Goal: Task Accomplishment & Management: Complete application form

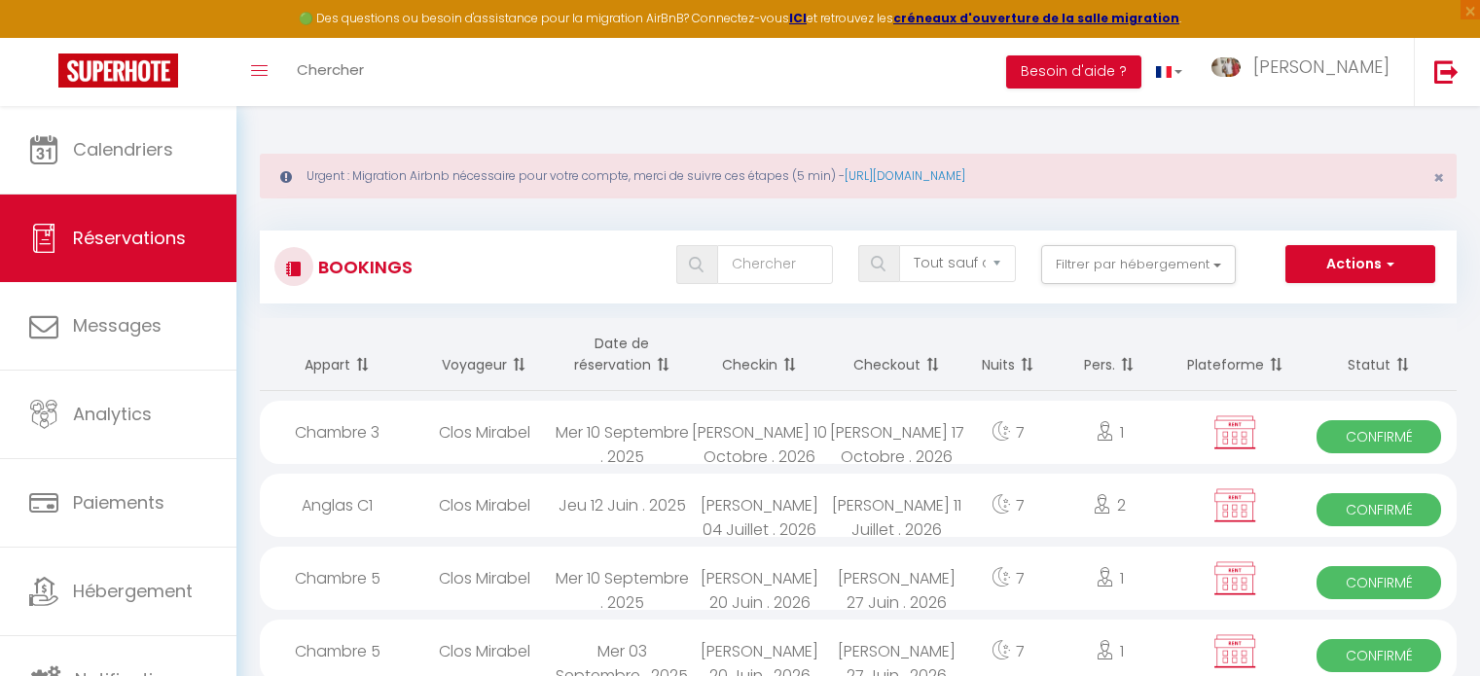
select select "not_cancelled"
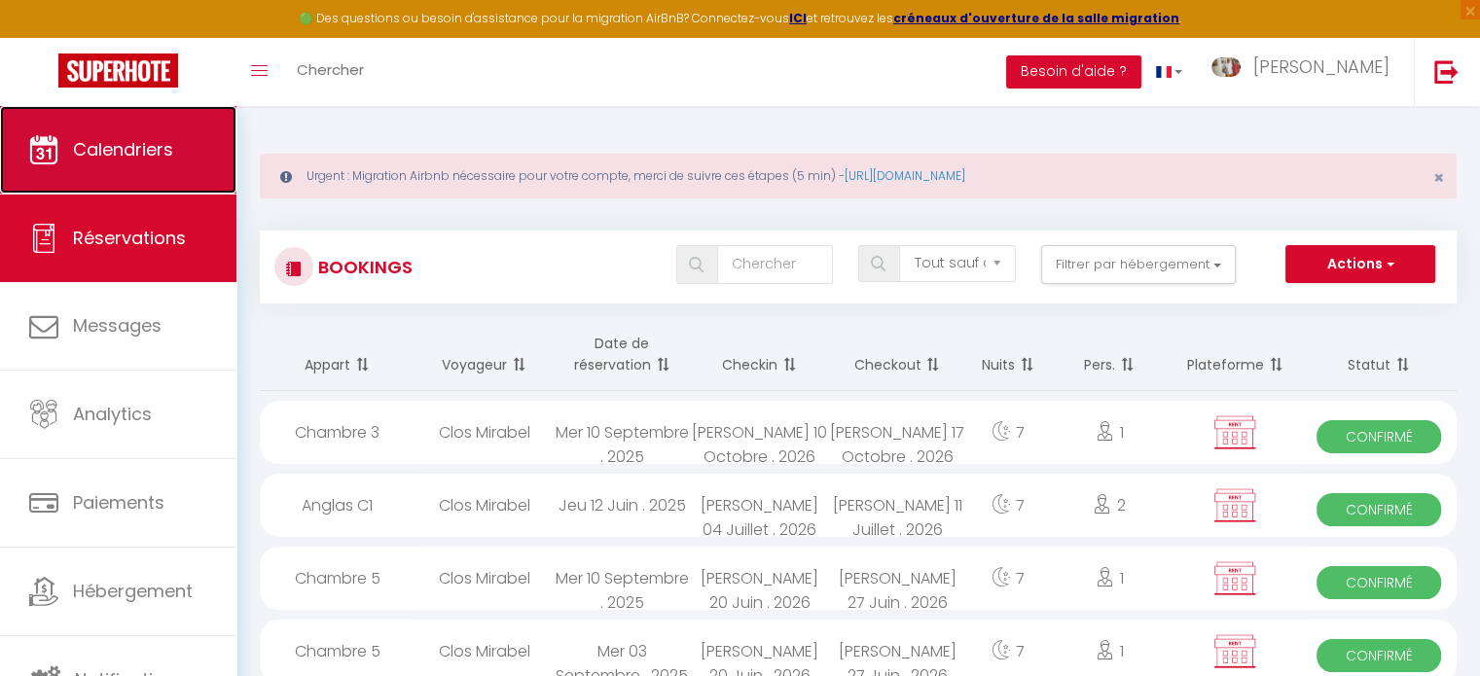
click at [156, 178] on link "Calendriers" at bounding box center [118, 150] width 236 height 88
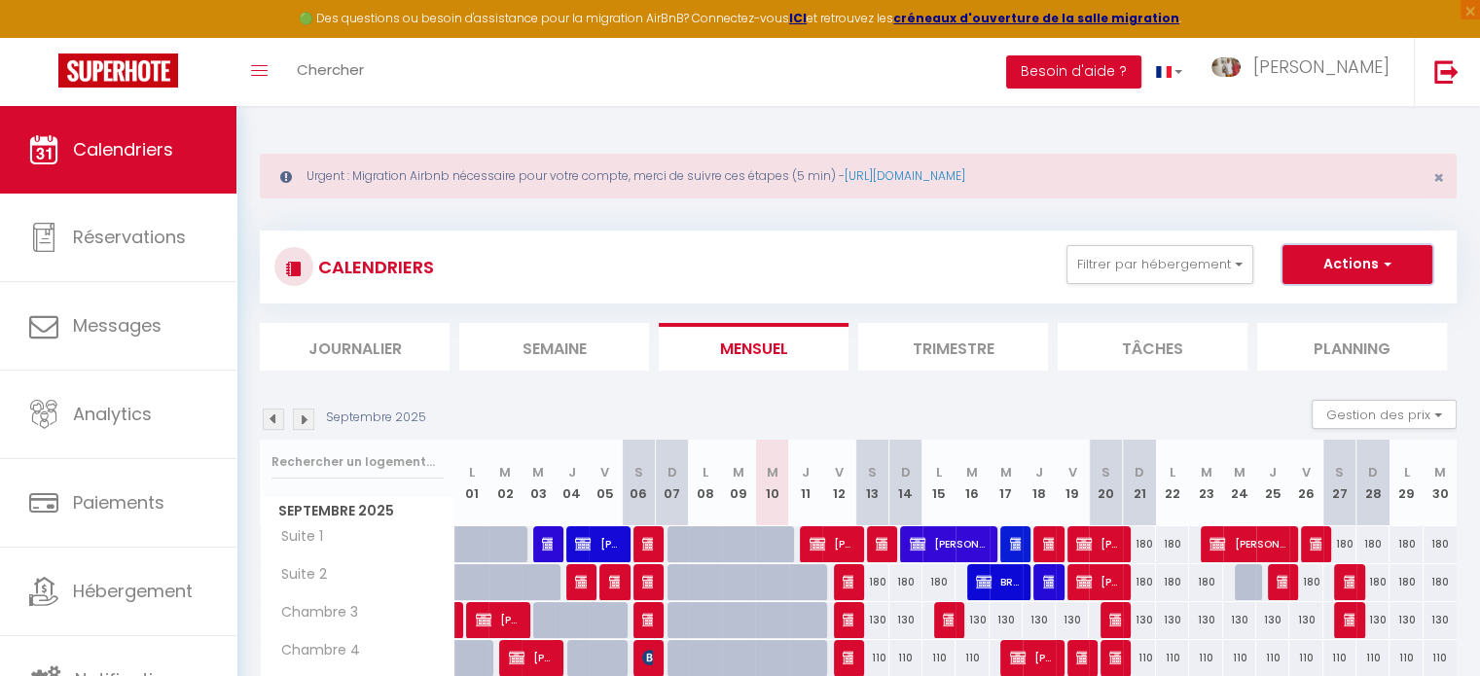
click at [1349, 260] on button "Actions" at bounding box center [1357, 264] width 150 height 39
click at [1333, 308] on link "Nouvelle réservation" at bounding box center [1336, 309] width 169 height 29
select select
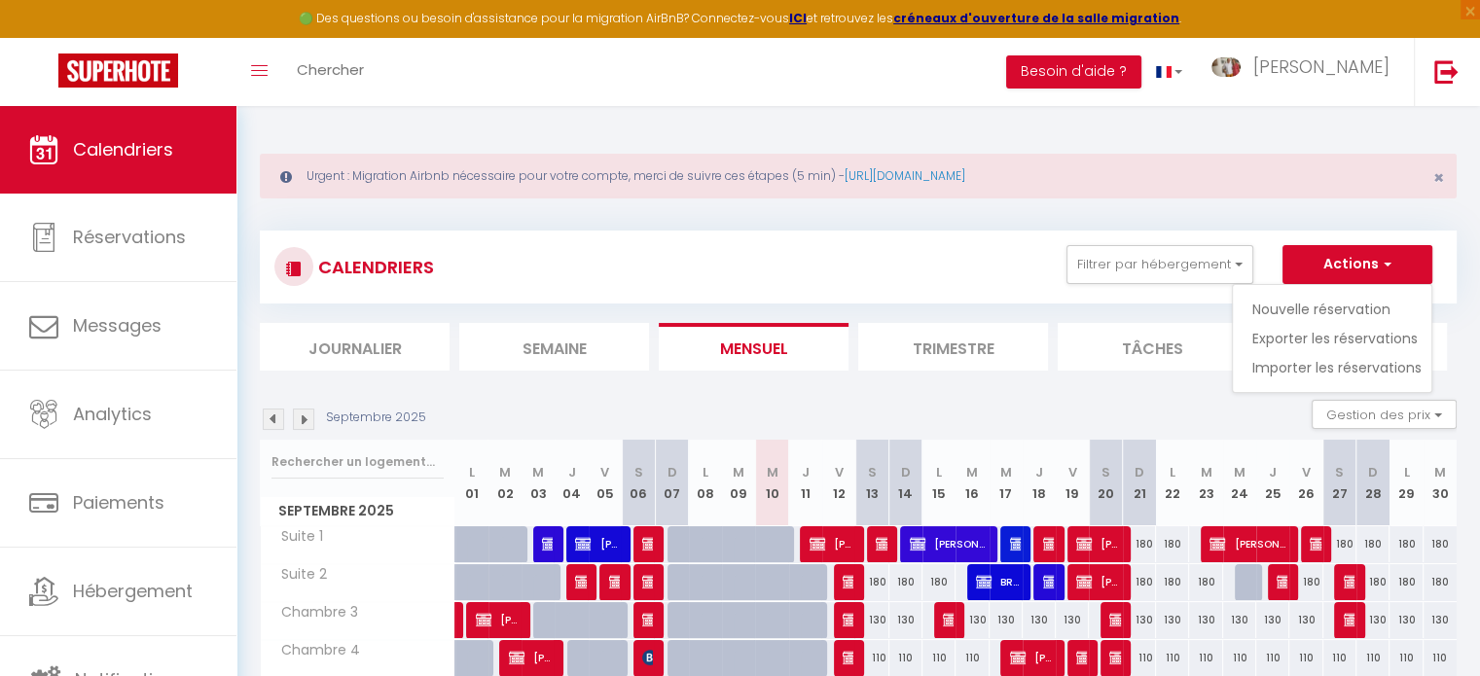
select select
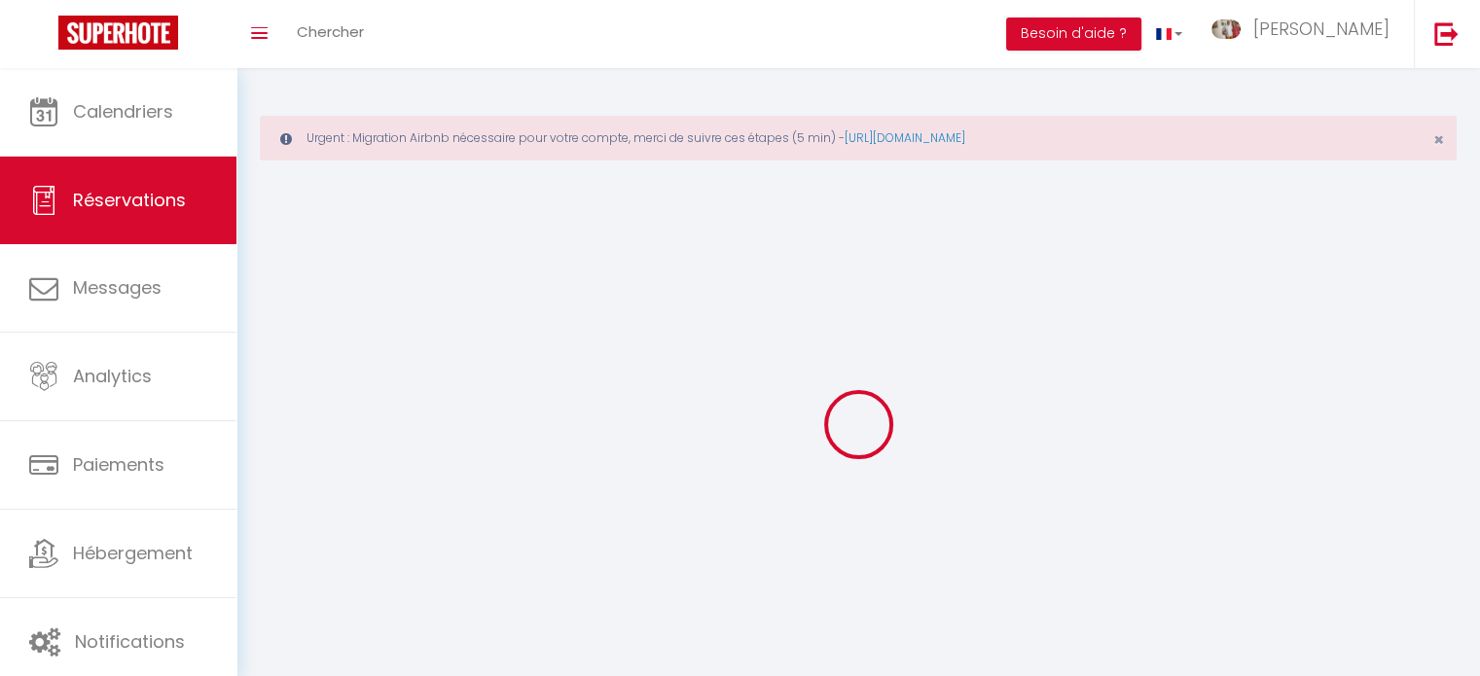
select select
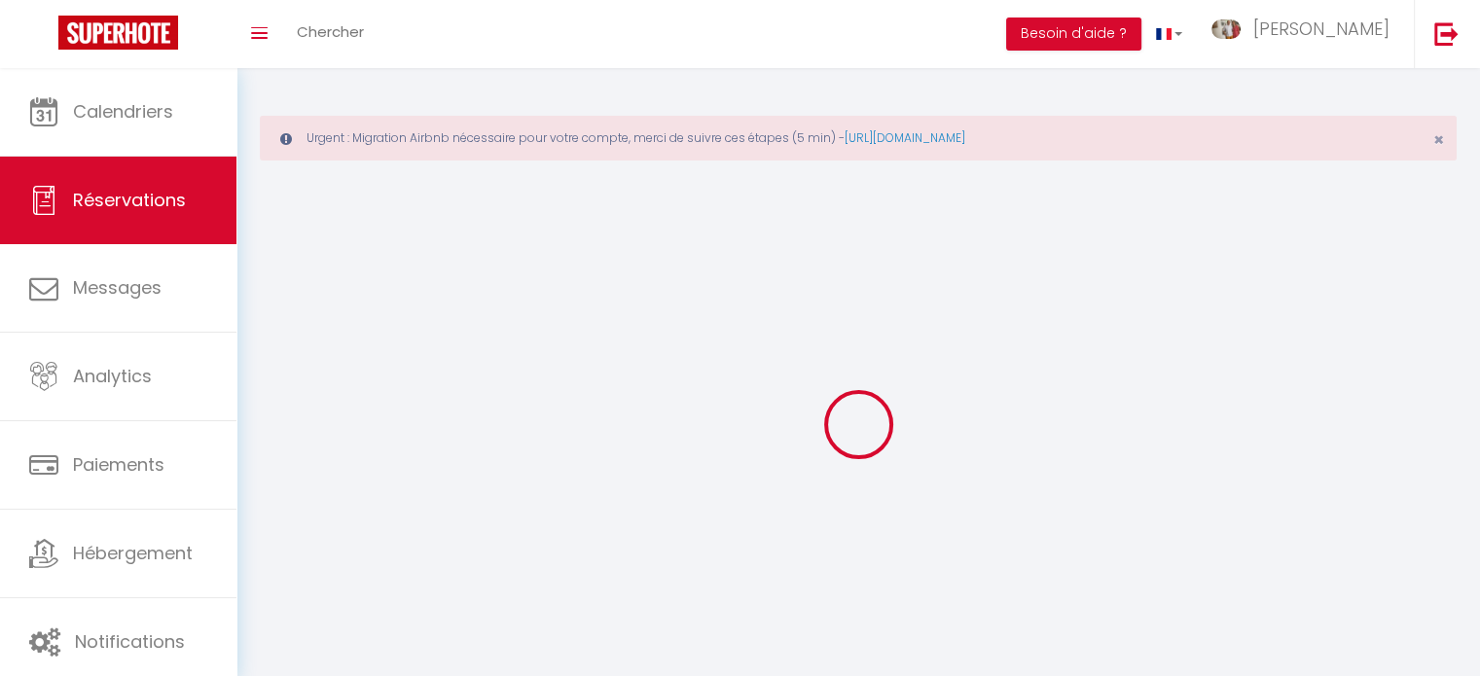
select select
checkbox input "false"
select select
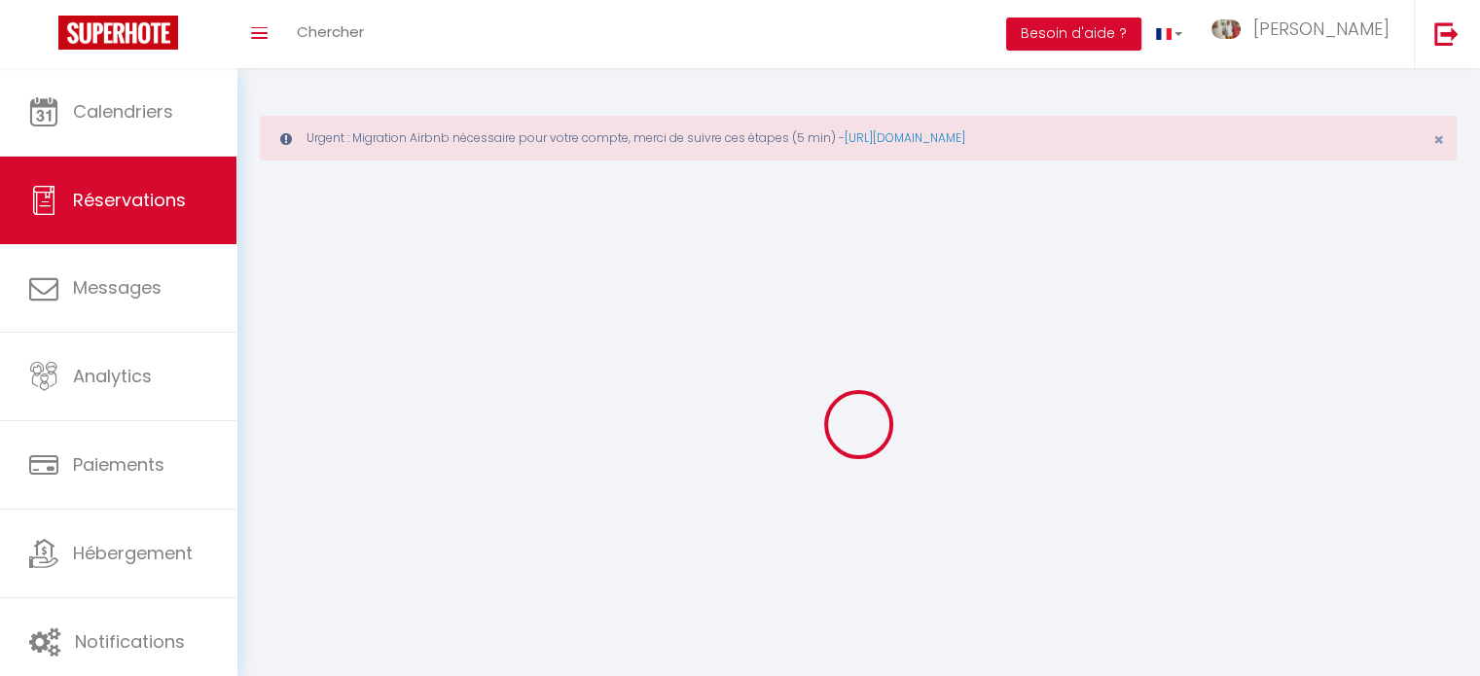
select select
checkbox input "false"
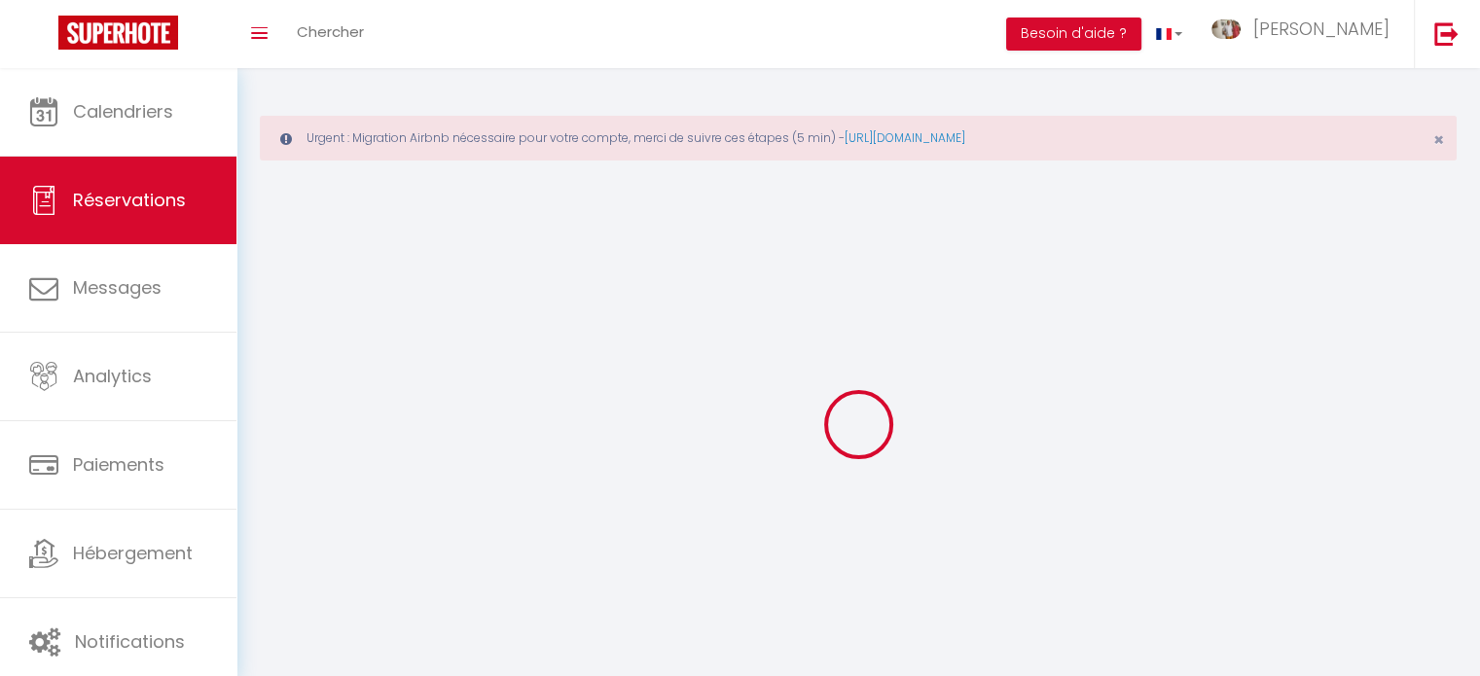
select select
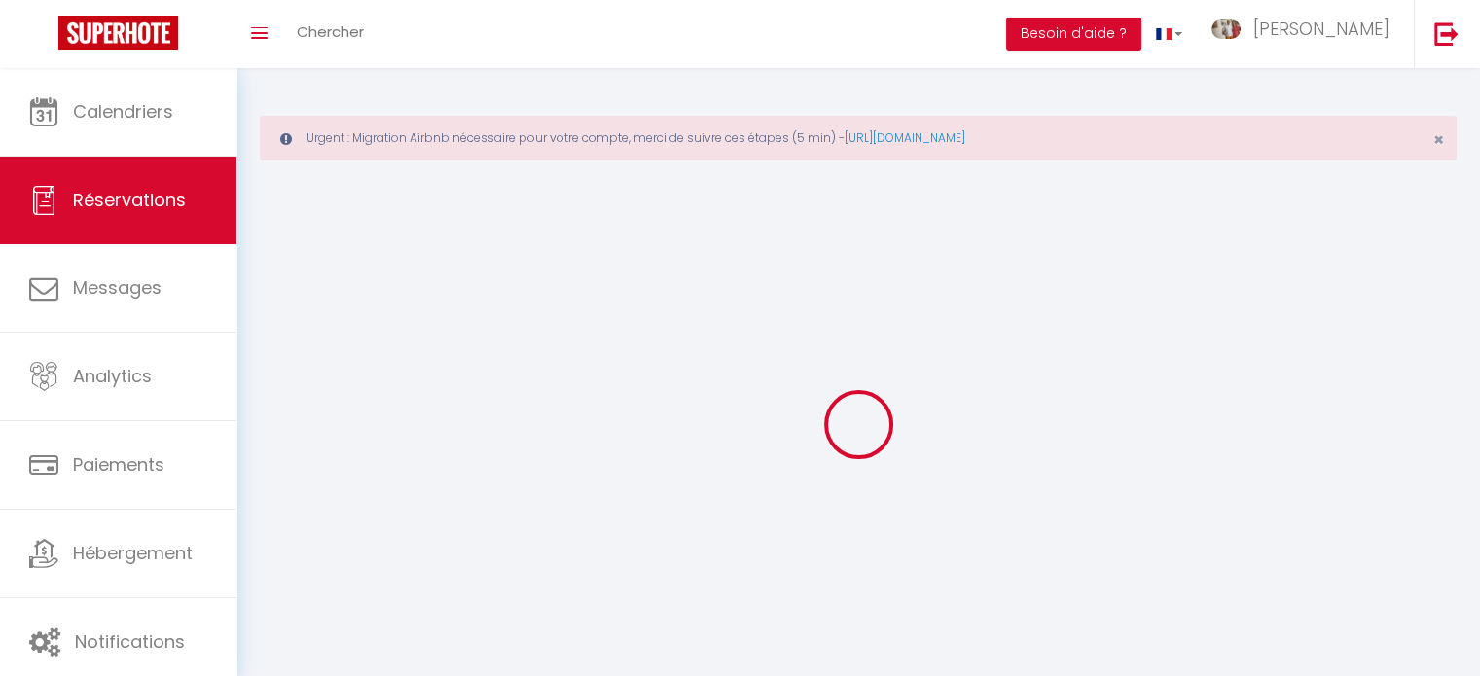
select select
checkbox input "false"
select select
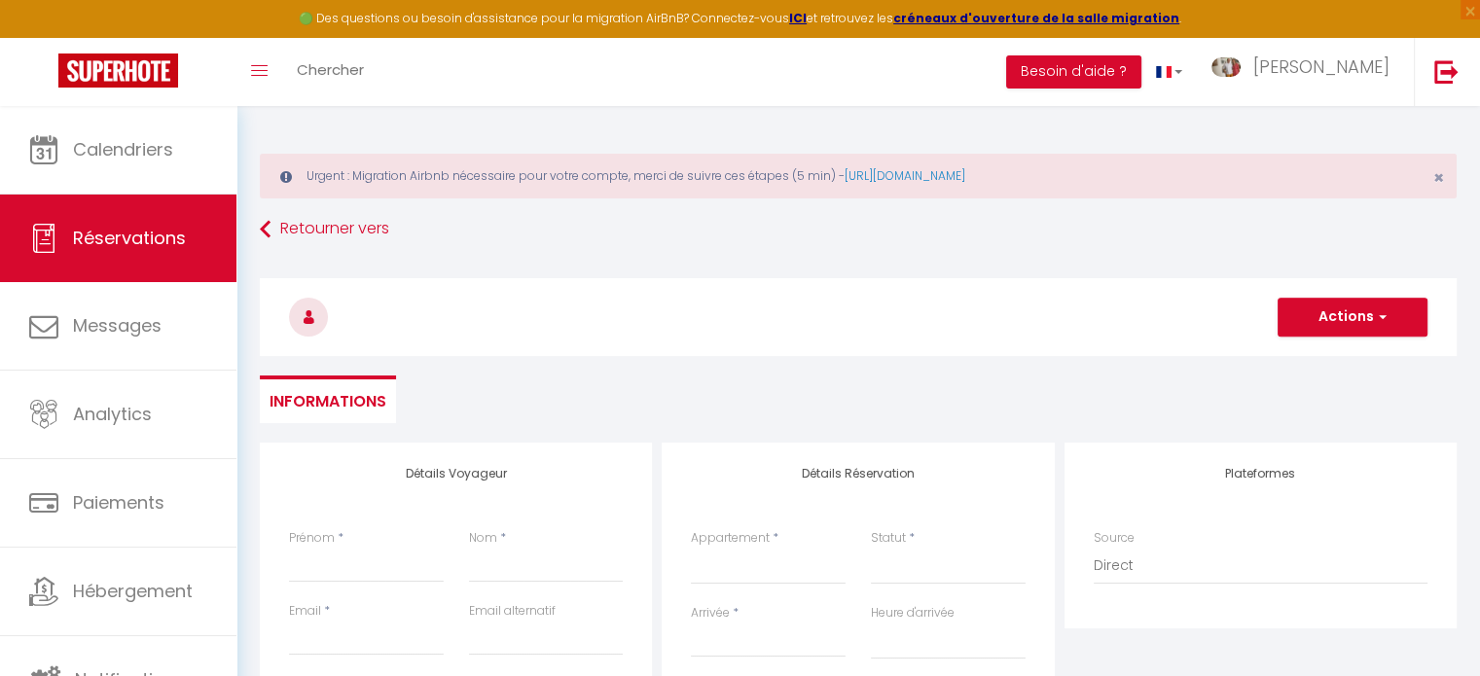
select select
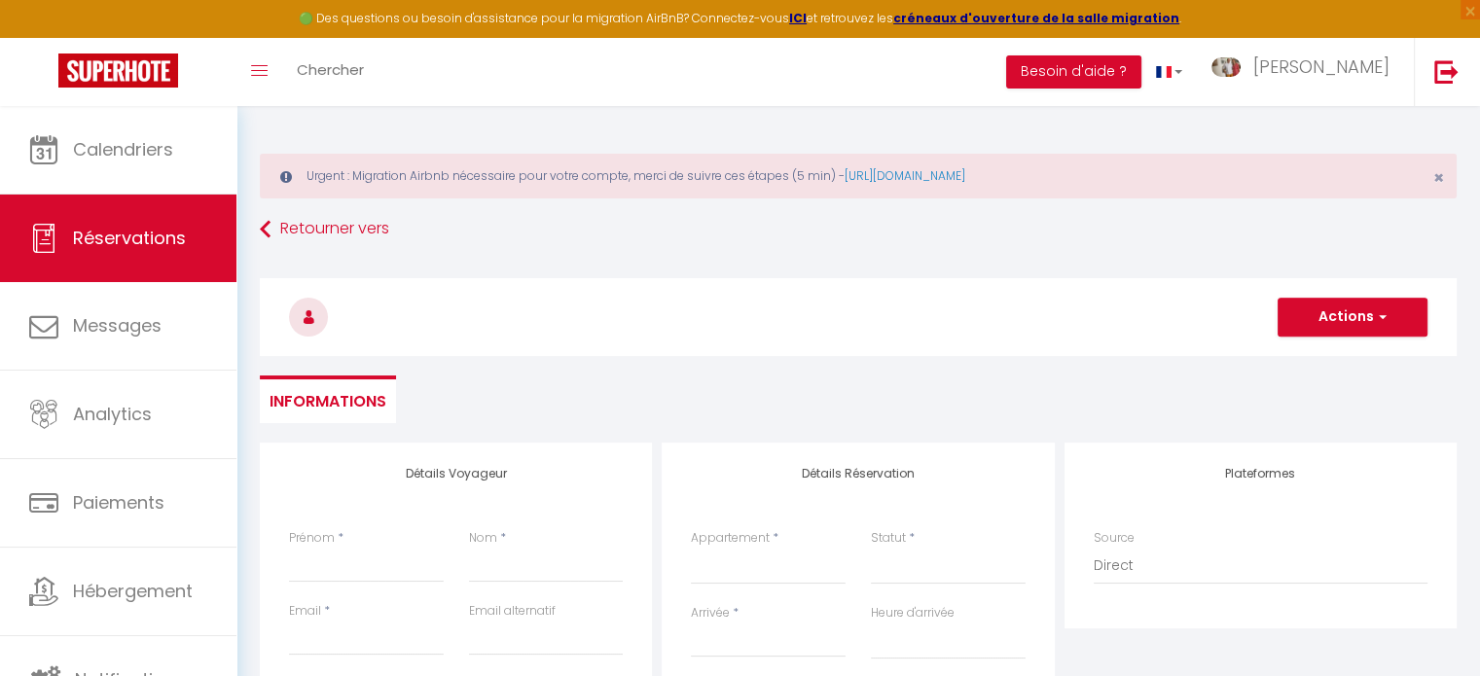
checkbox input "false"
select select
click at [494, 559] on input "Nom" at bounding box center [546, 565] width 155 height 35
type input "C"
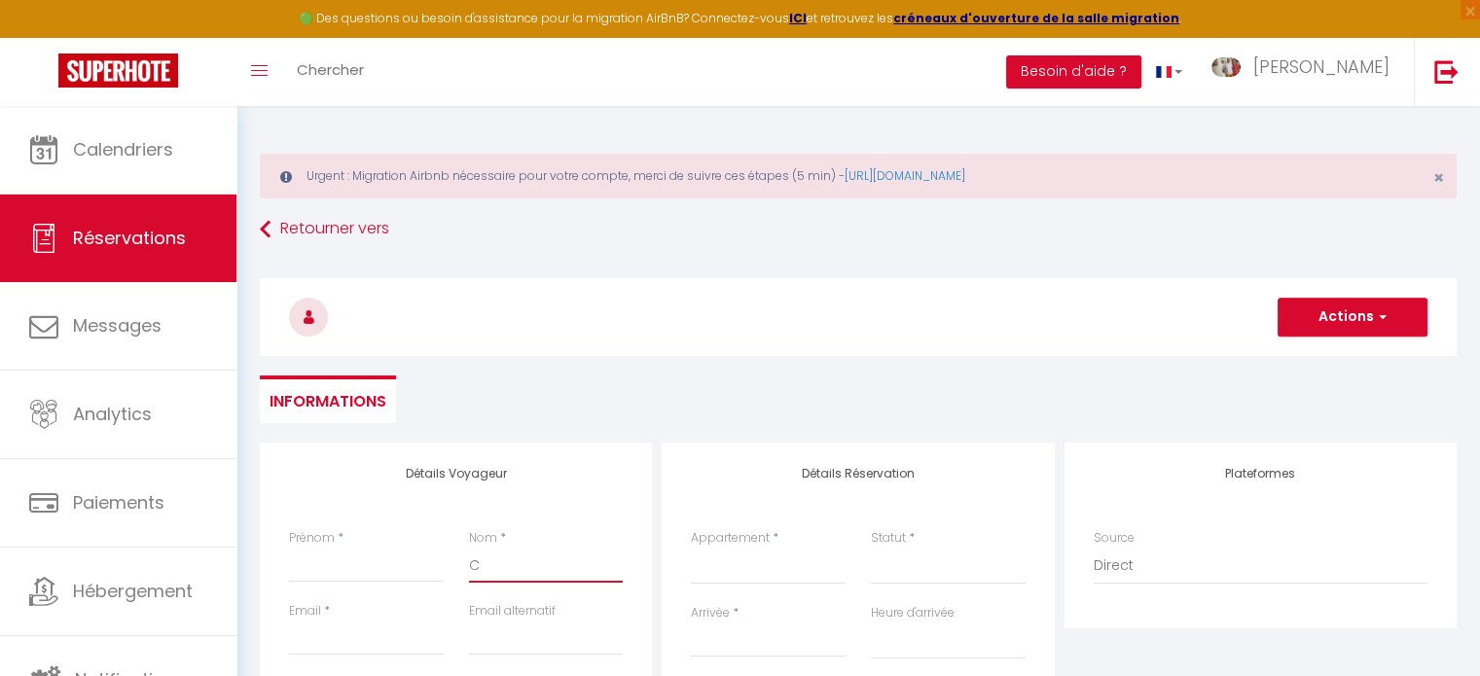
select select
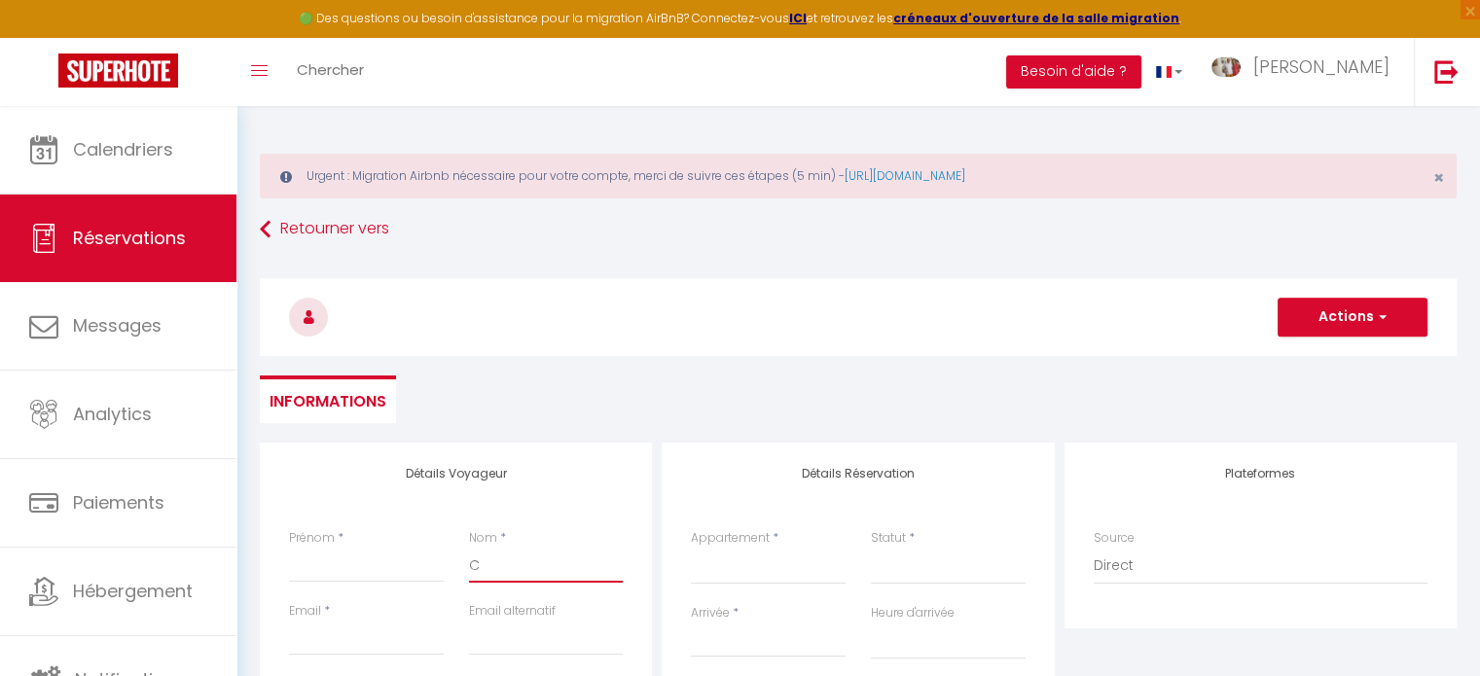
select select
checkbox input "false"
type input "CO"
select select
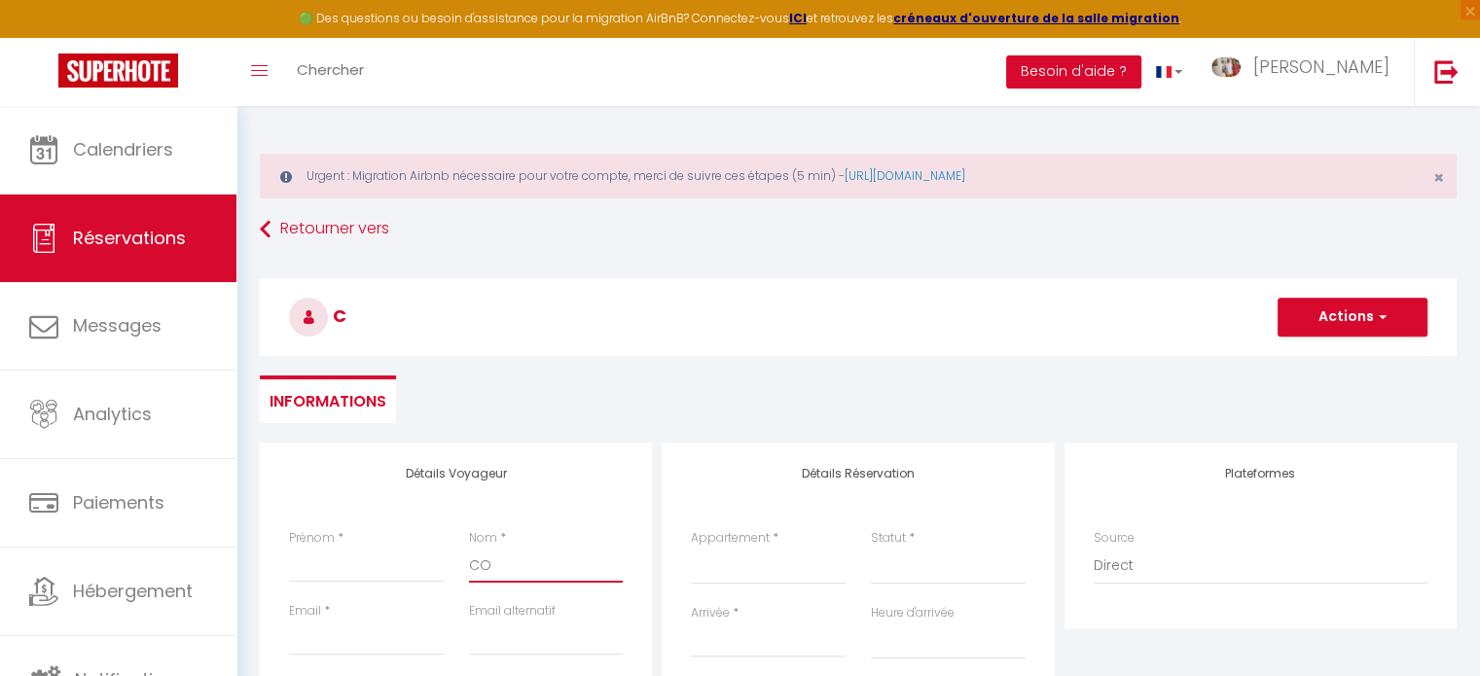
select select
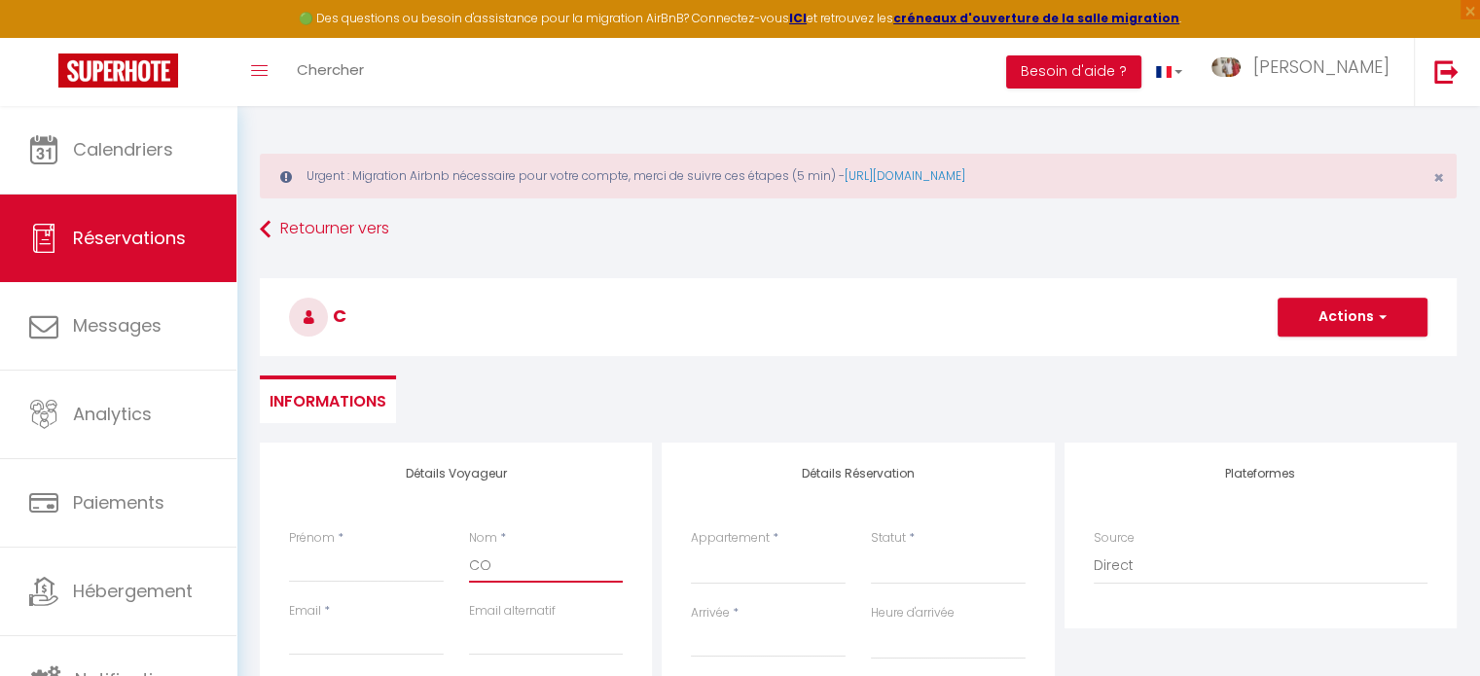
select select
checkbox input "false"
type input "COL"
select select
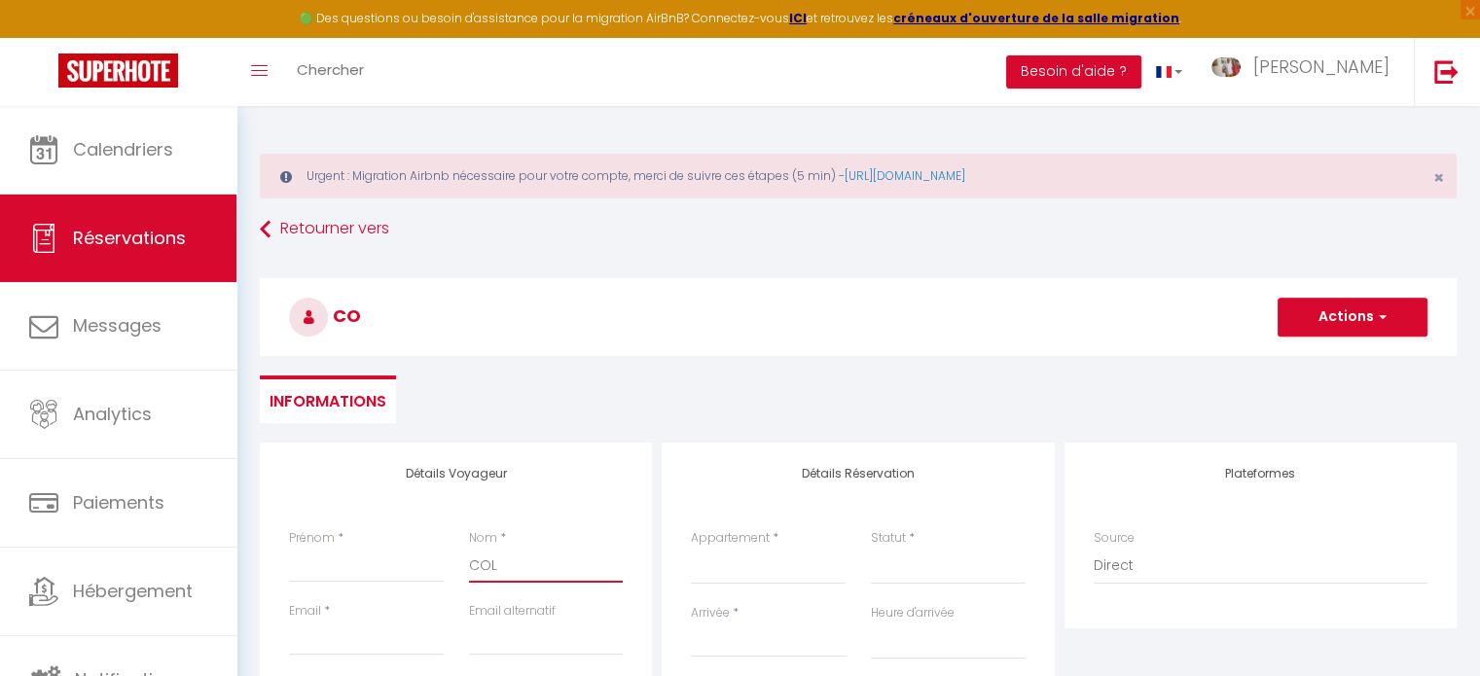
select select
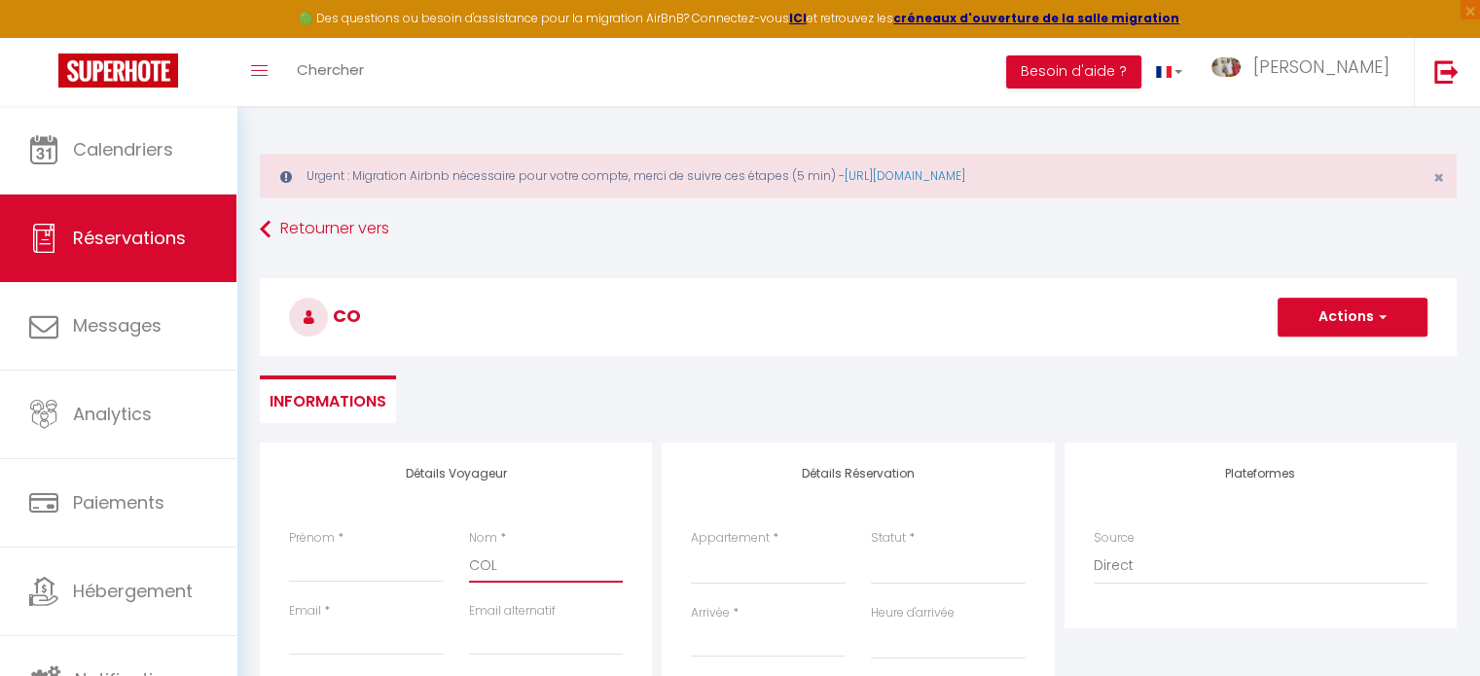
checkbox input "false"
type input "COLC"
select select
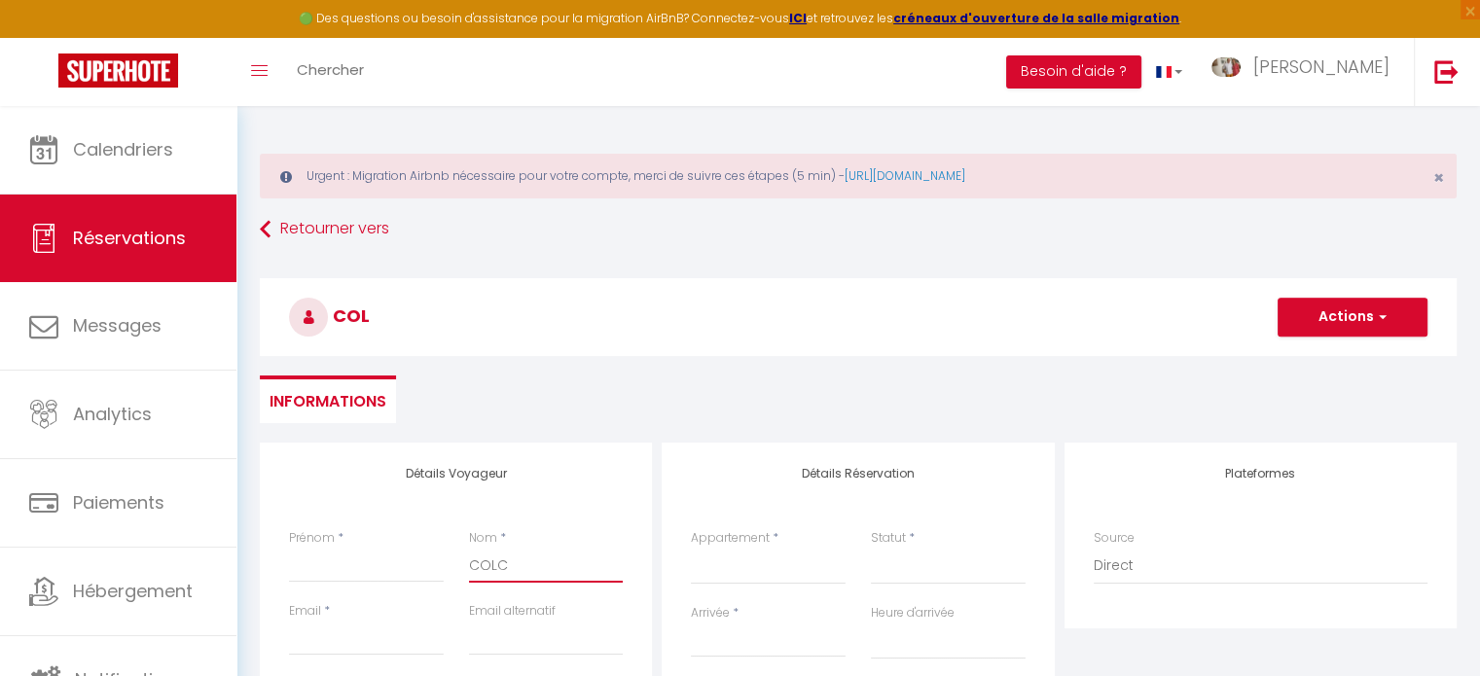
select select
checkbox input "false"
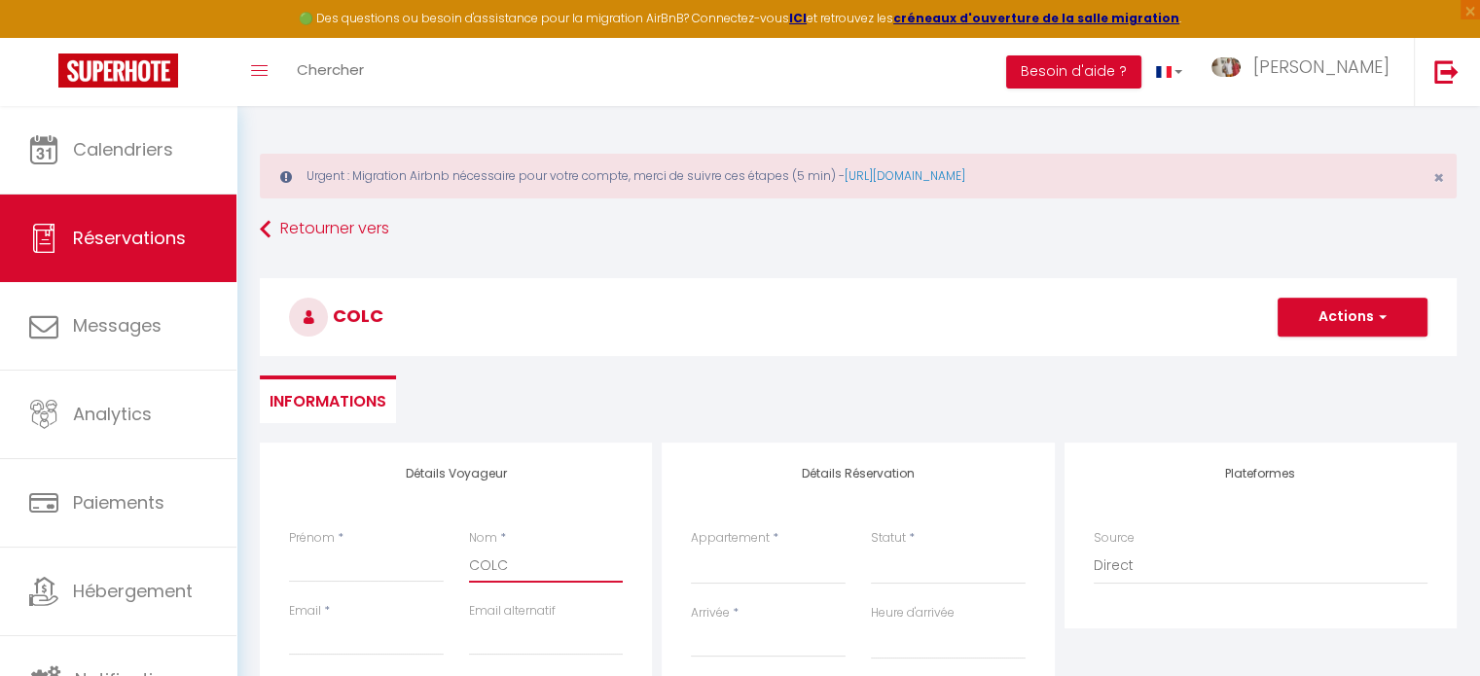
type input "COLCH"
select select
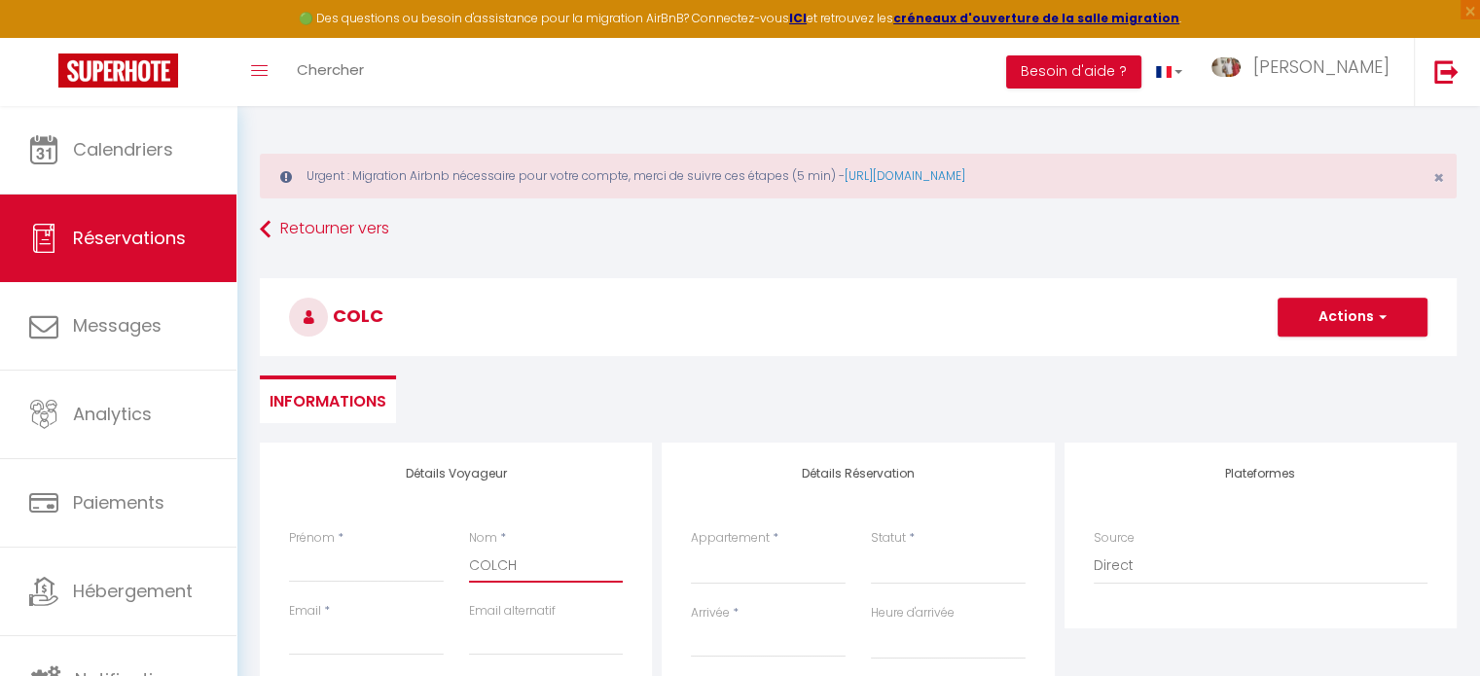
select select
checkbox input "false"
type input "COLCHE"
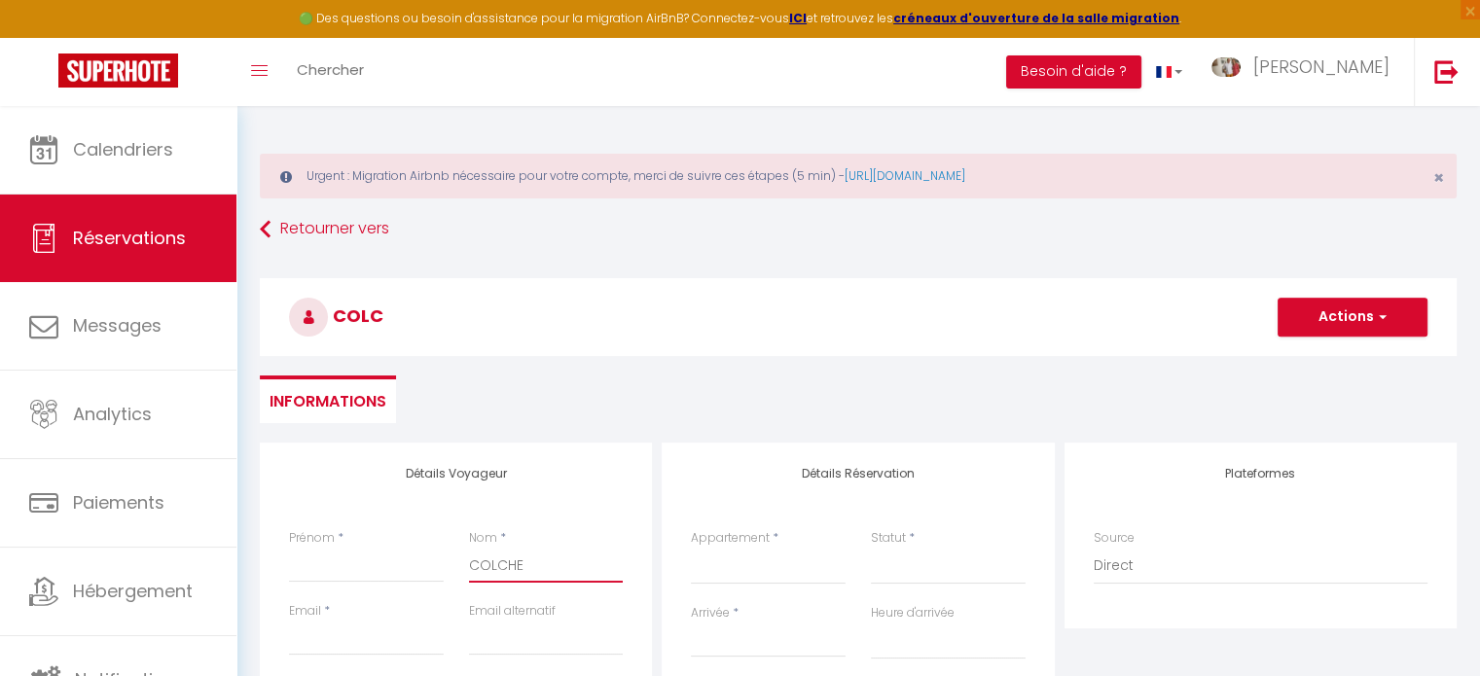
select select
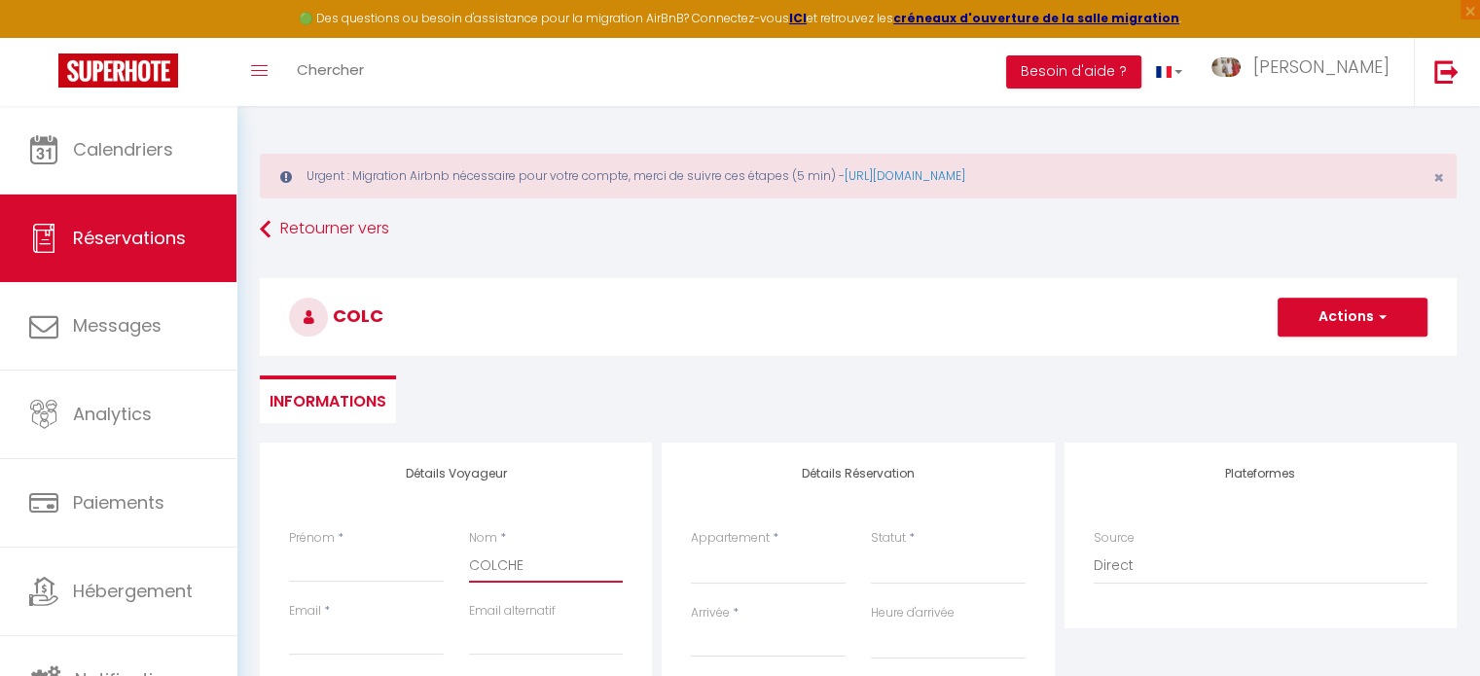
select select
checkbox input "false"
type input "COLCHEN"
select select
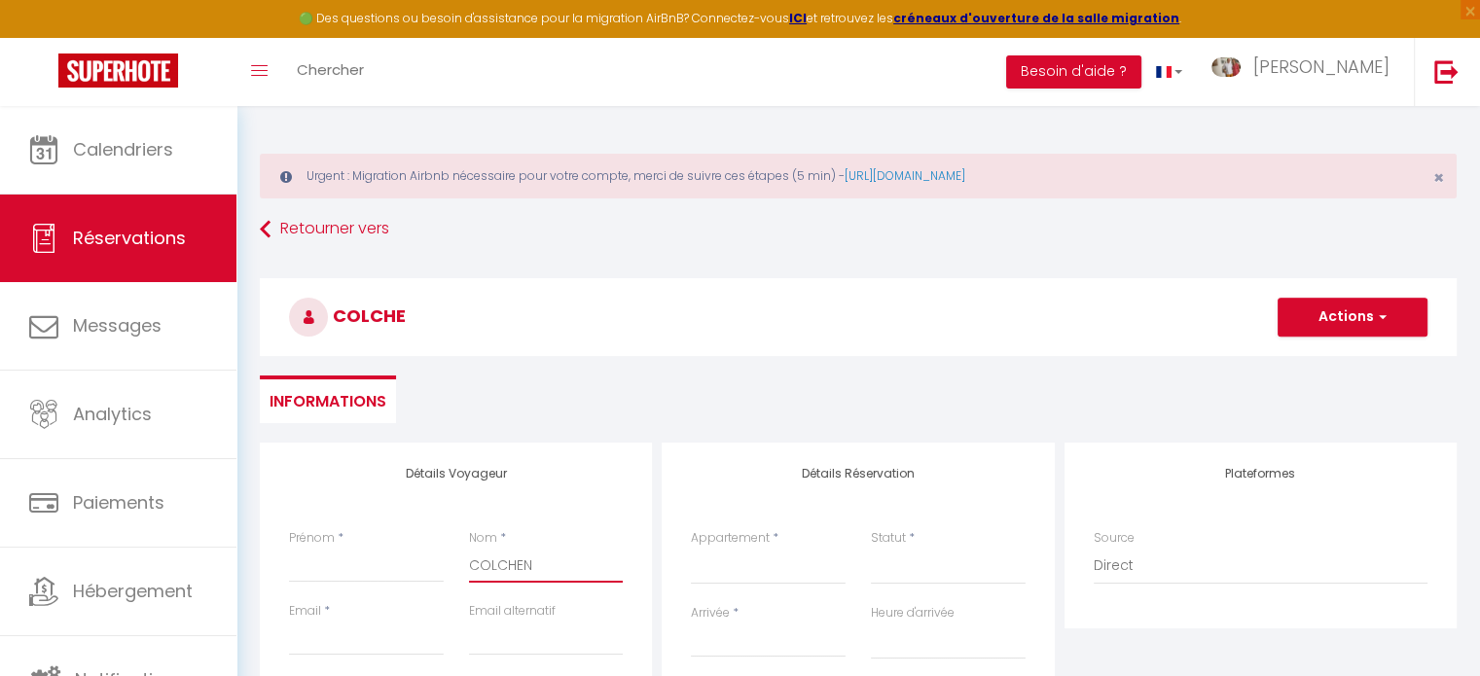
select select
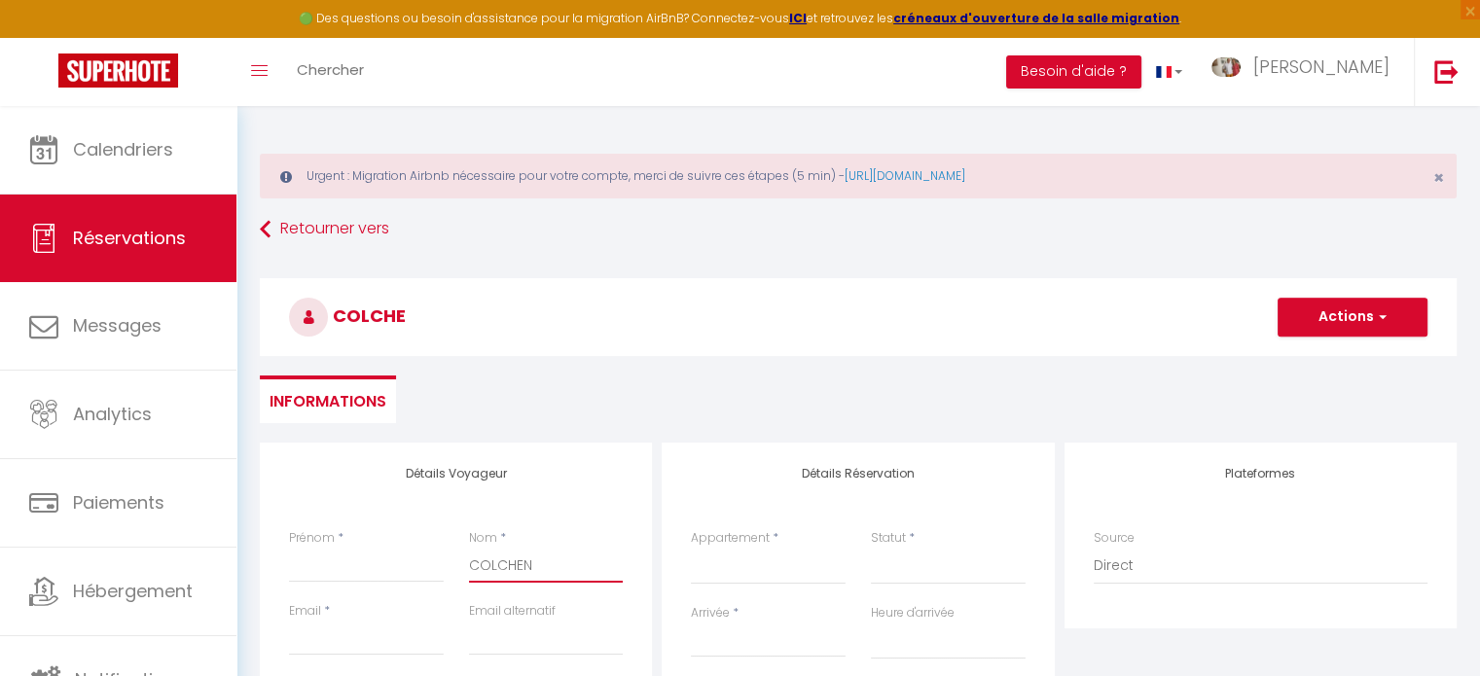
select select
checkbox input "false"
type input "COLCHEN"
click at [360, 571] on input "Prénom" at bounding box center [366, 565] width 155 height 35
type input "C"
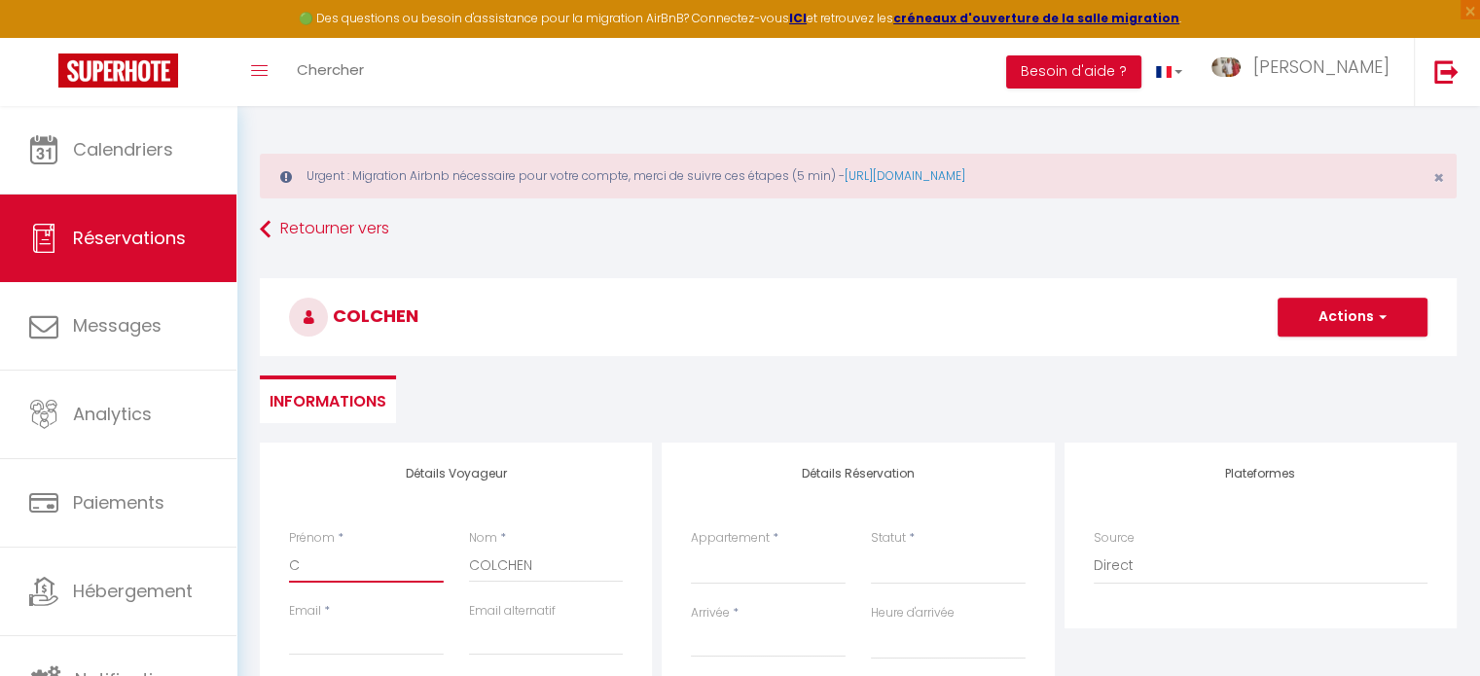
select select
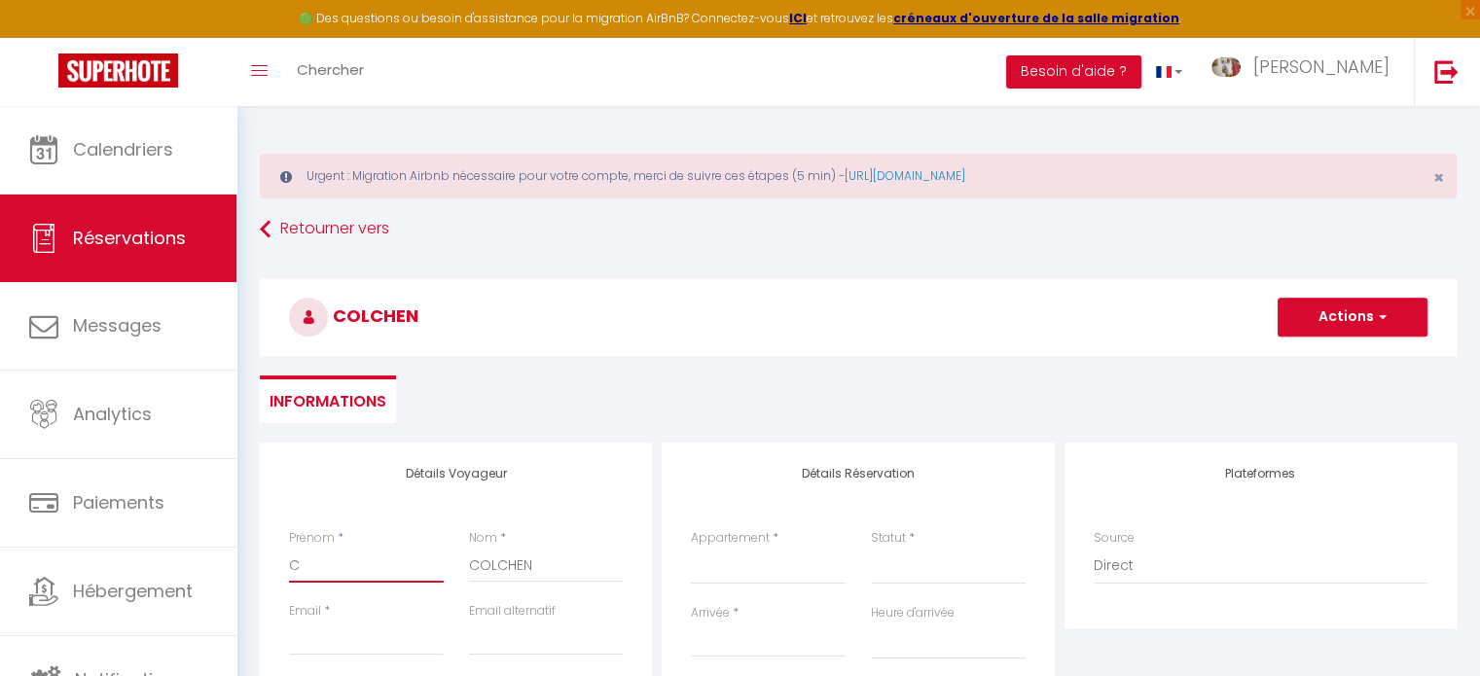
select select
checkbox input "false"
type input "Ch"
select select
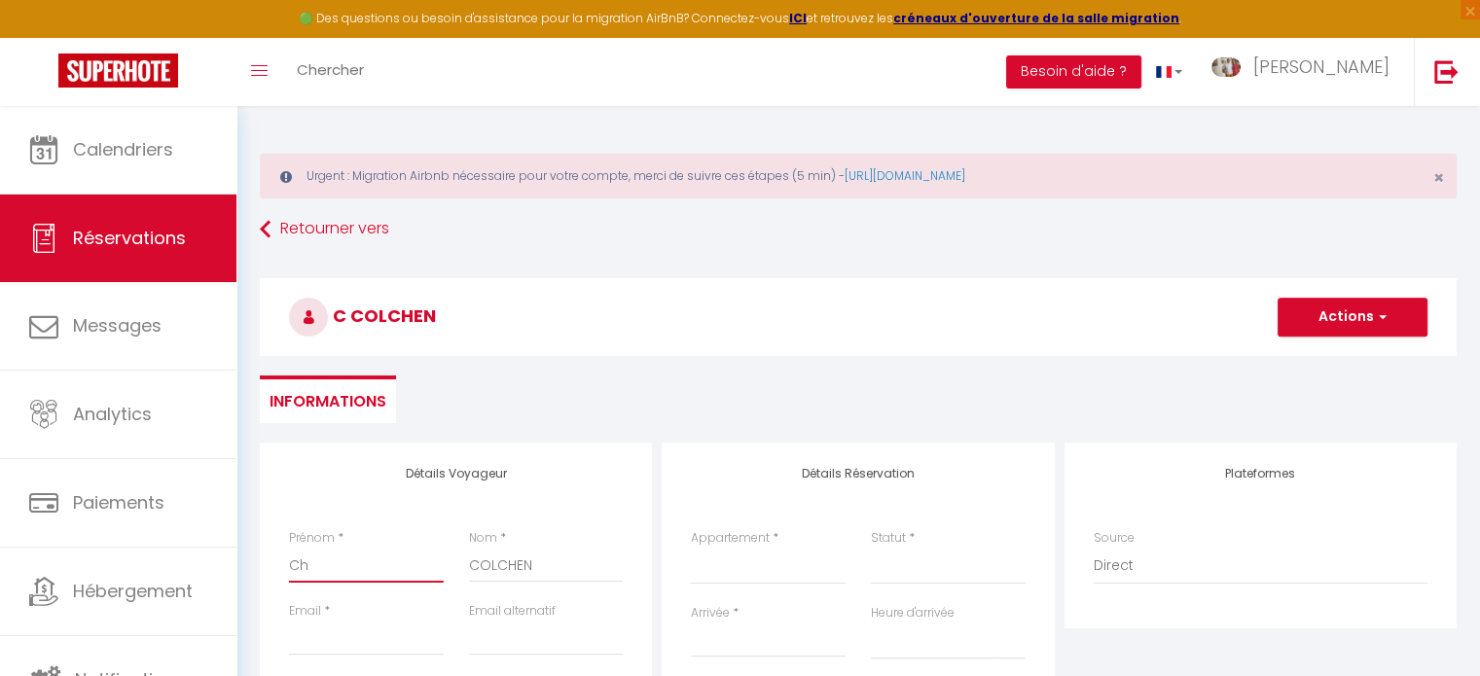
select select
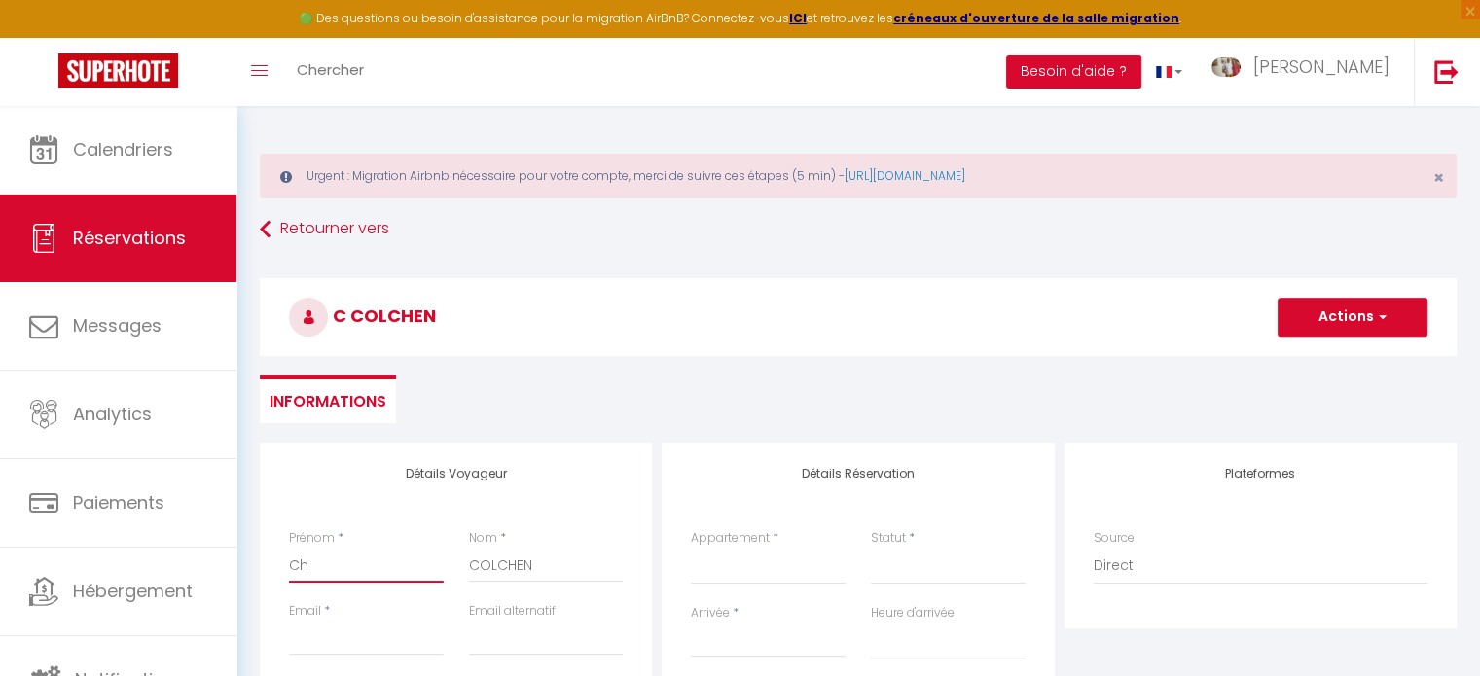
select select
checkbox input "false"
type input "Cha"
select select
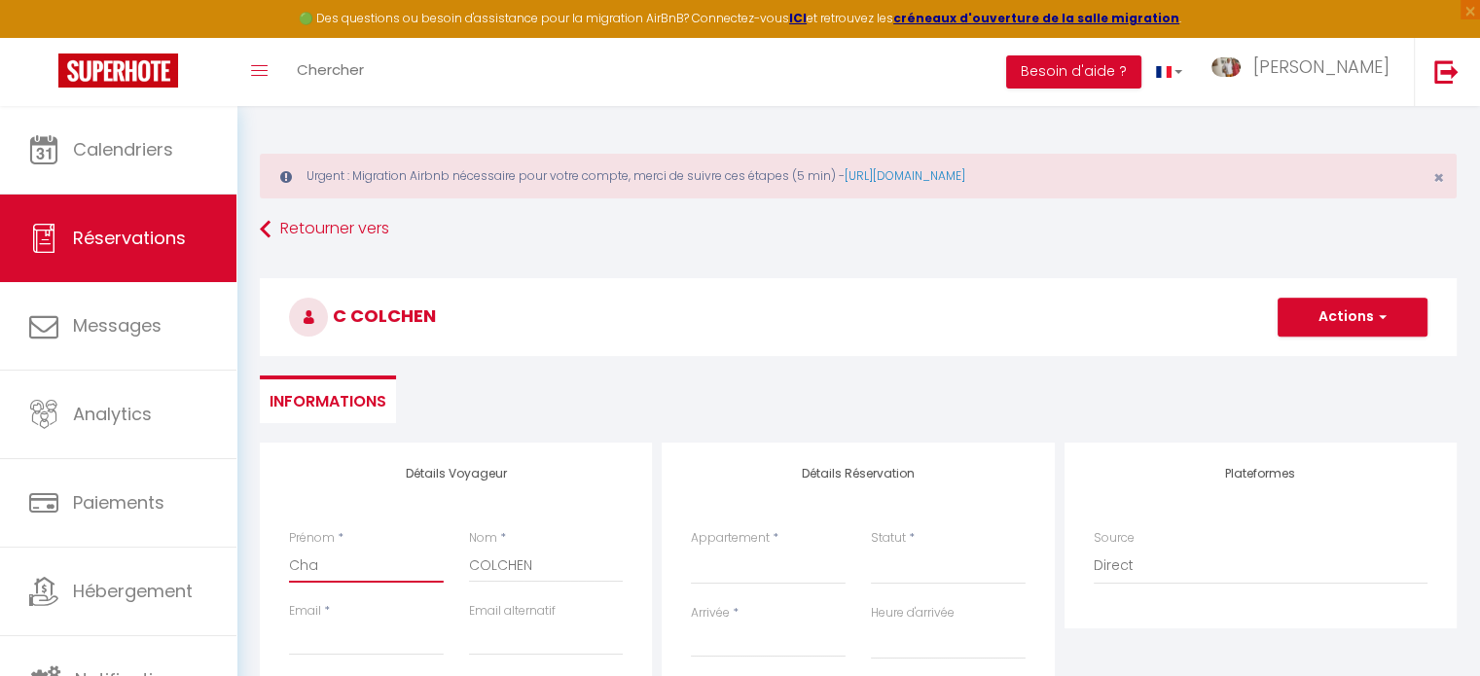
select select
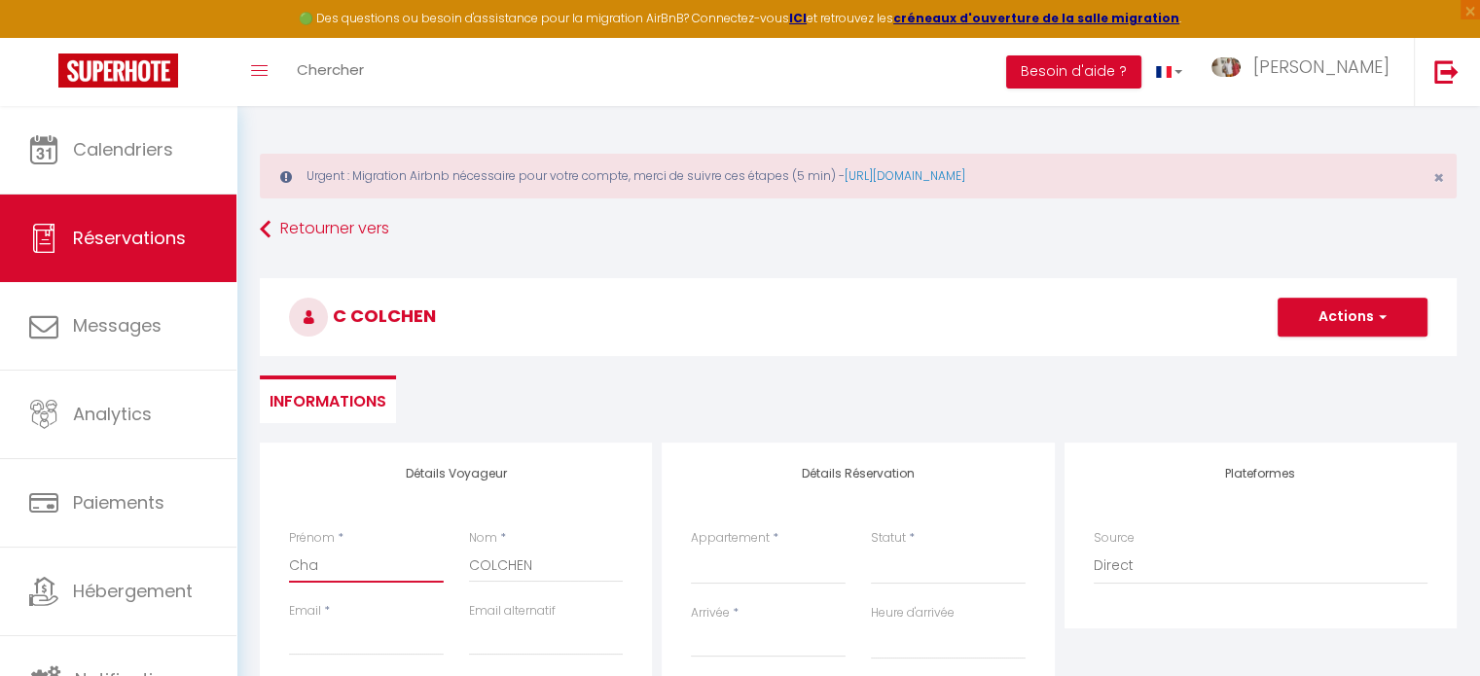
checkbox input "false"
type input "[PERSON_NAME]"
select select
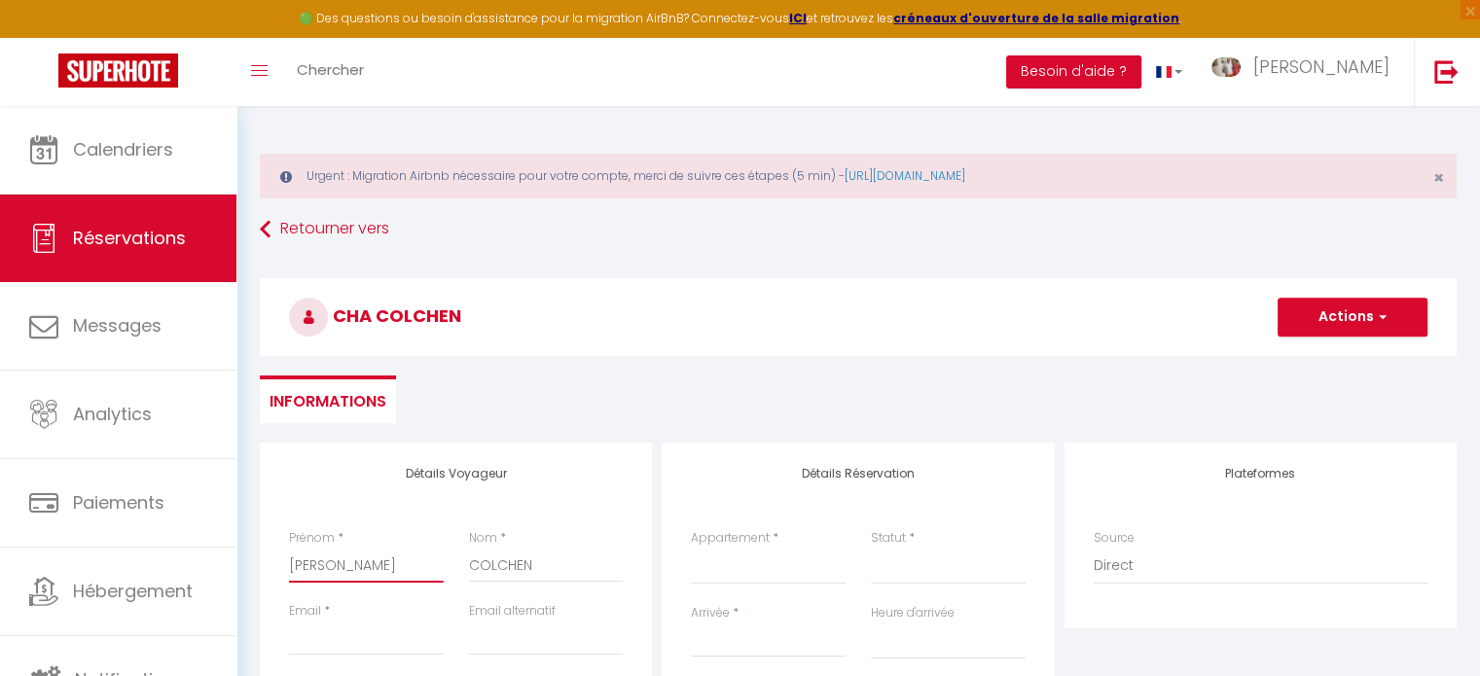
select select
checkbox input "false"
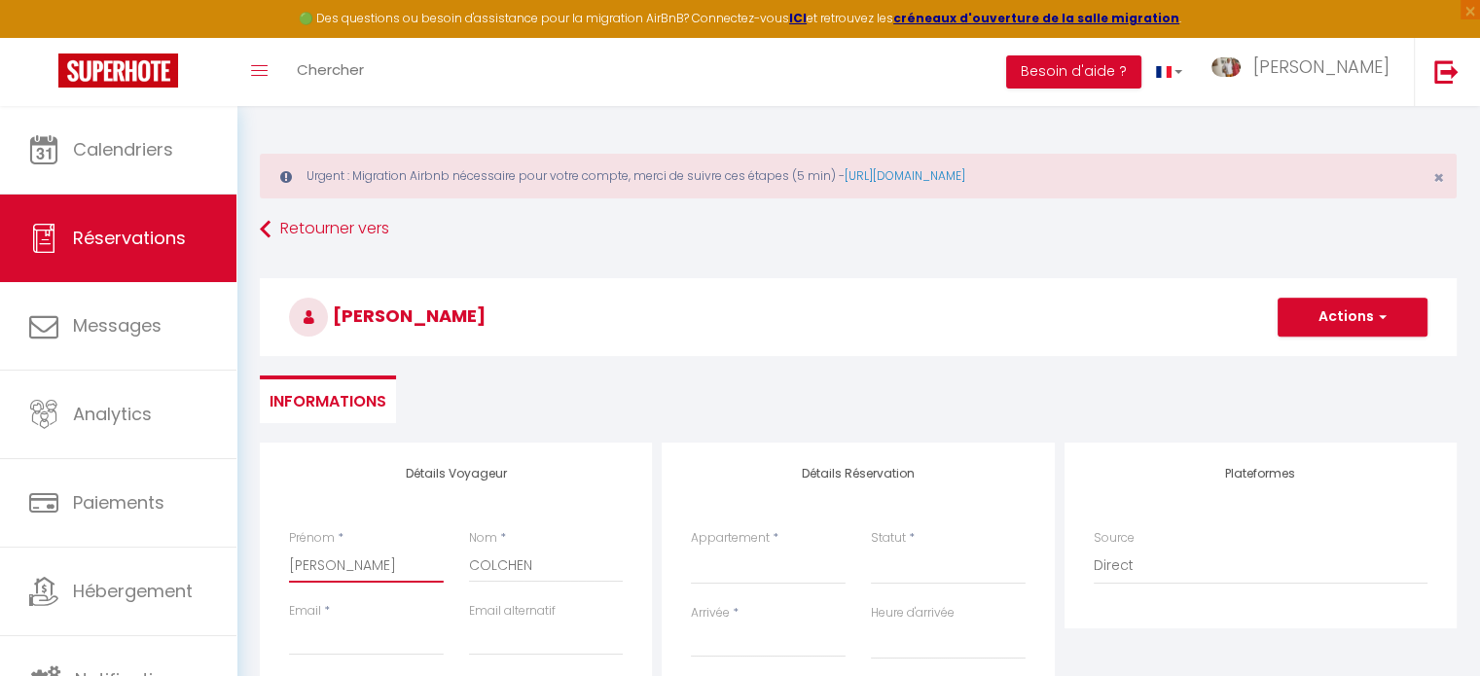
type input "Chant"
select select
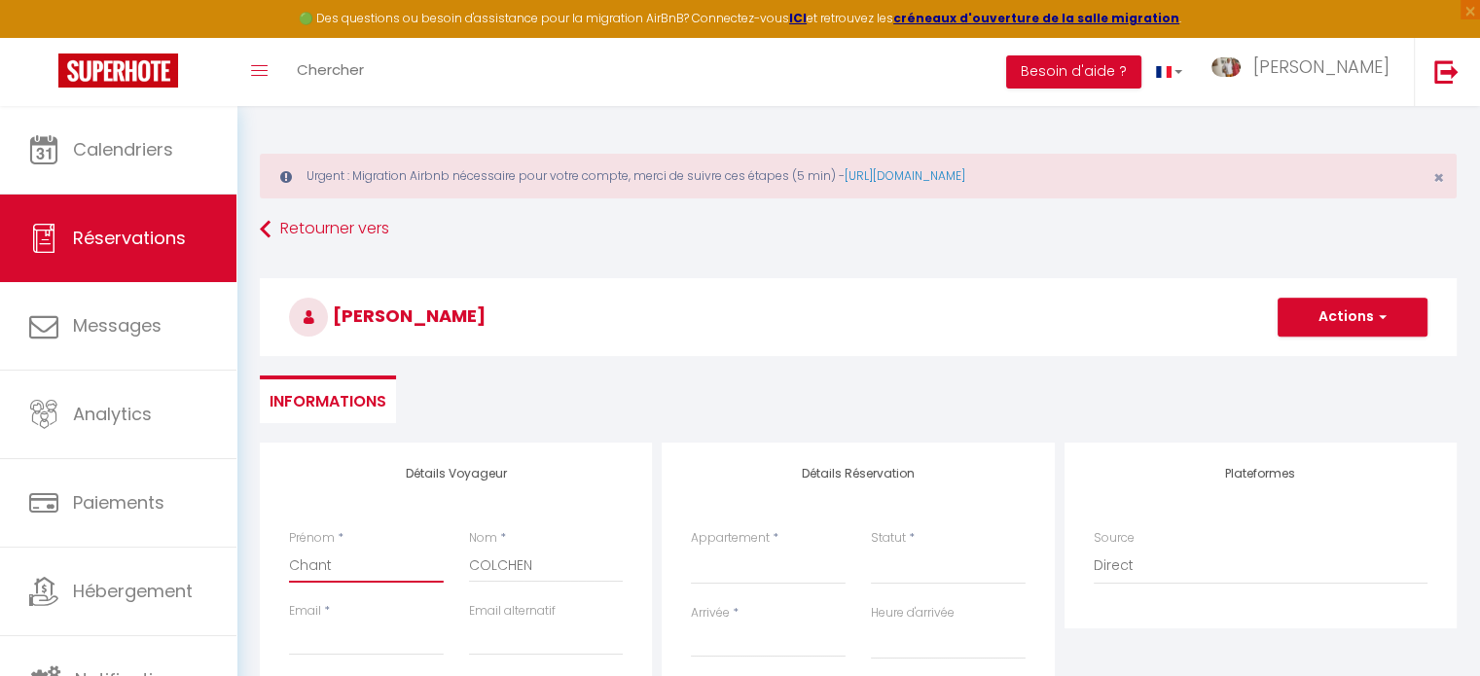
select select
checkbox input "false"
type input "Chanta"
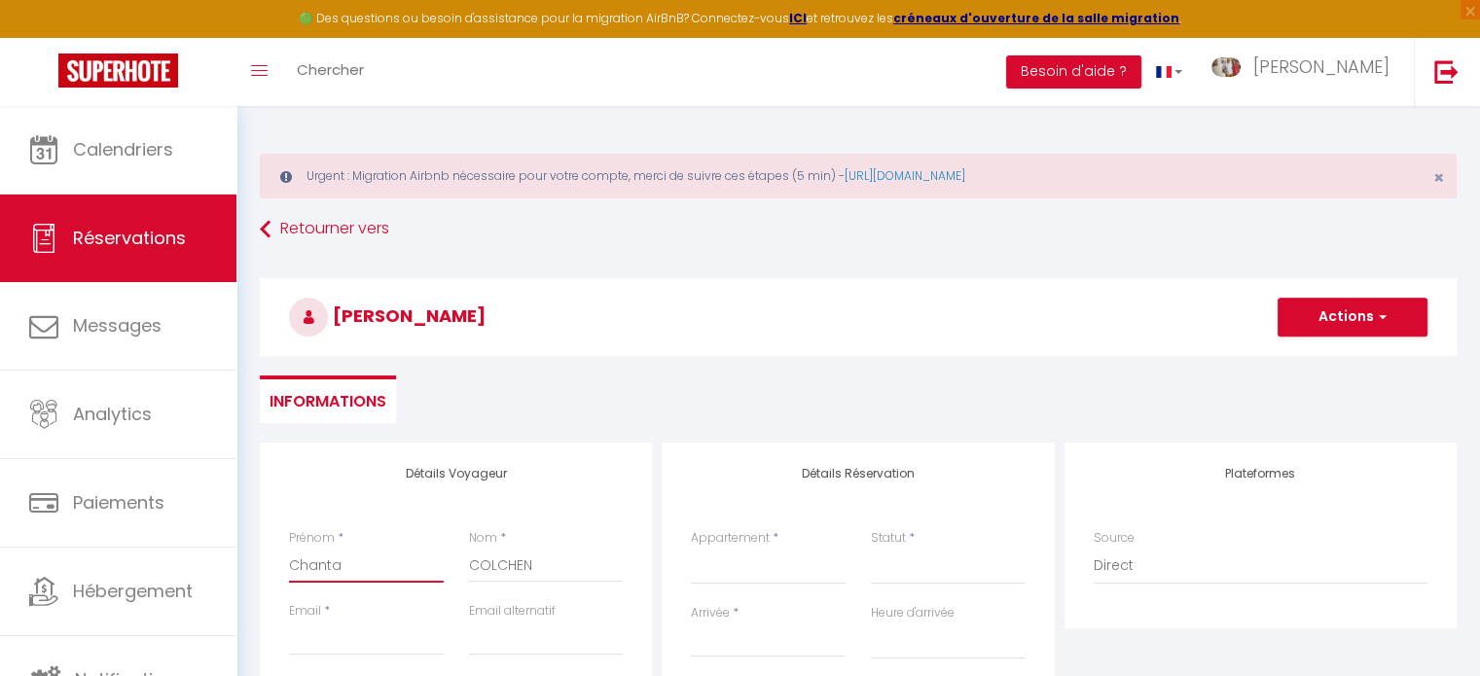
select select
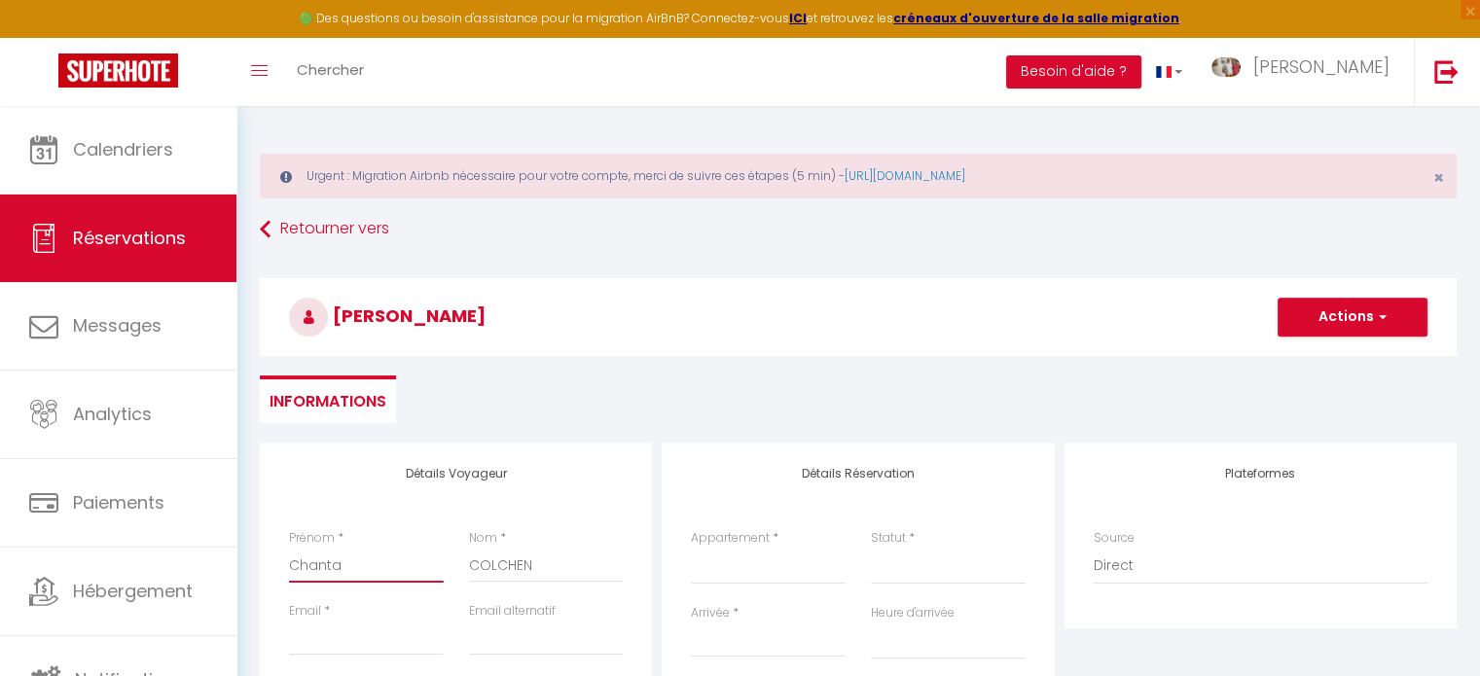
select select
checkbox input "false"
type input "[PERSON_NAME]"
select select
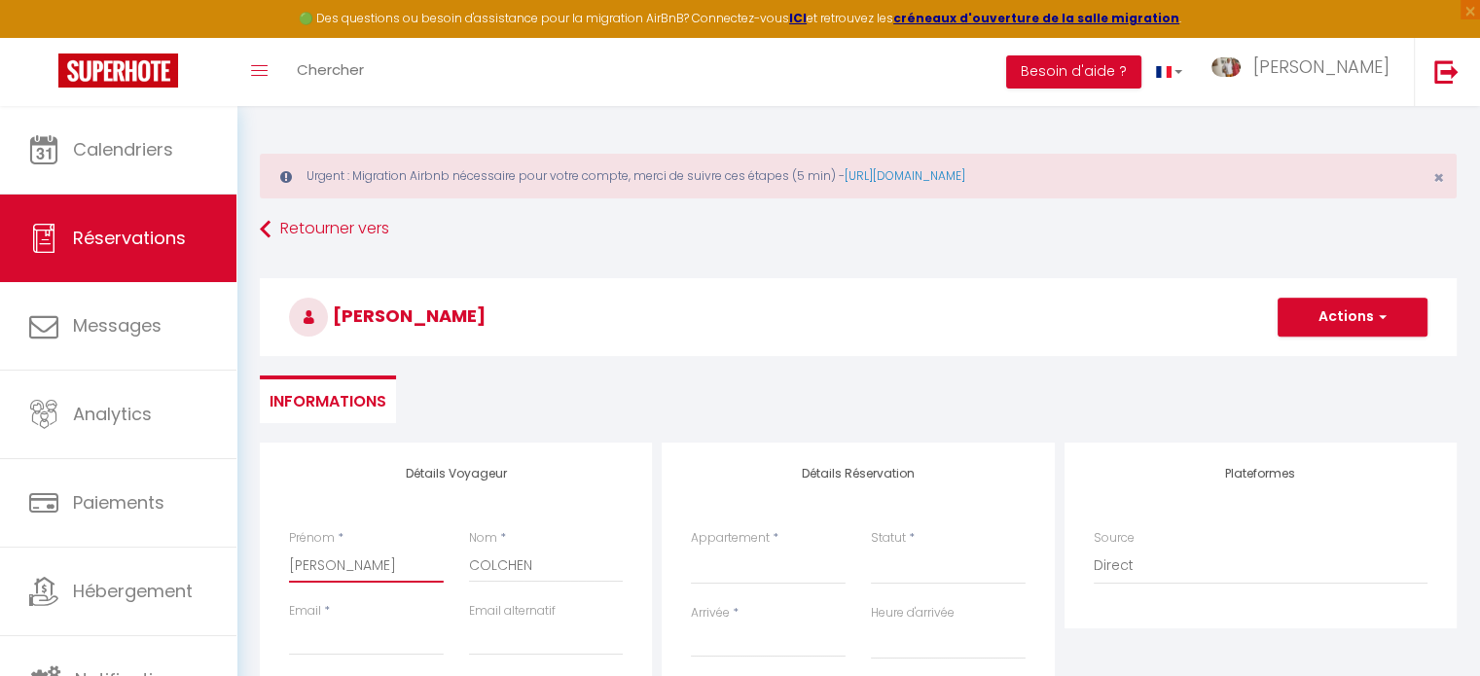
select select
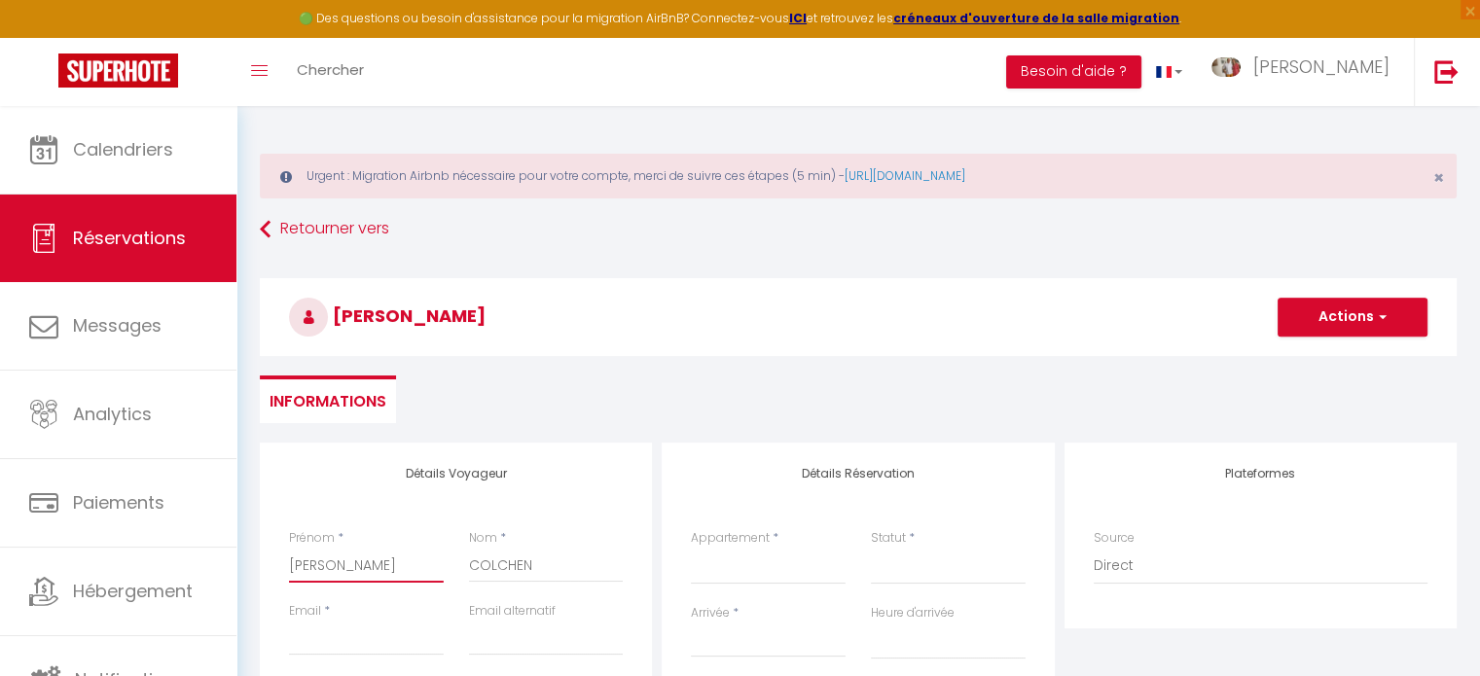
select select
checkbox input "false"
type input "[PERSON_NAME]"
click at [331, 632] on input "Email client" at bounding box center [366, 638] width 155 height 35
type input "[EMAIL_ADDRESS][DOMAIN_NAME]"
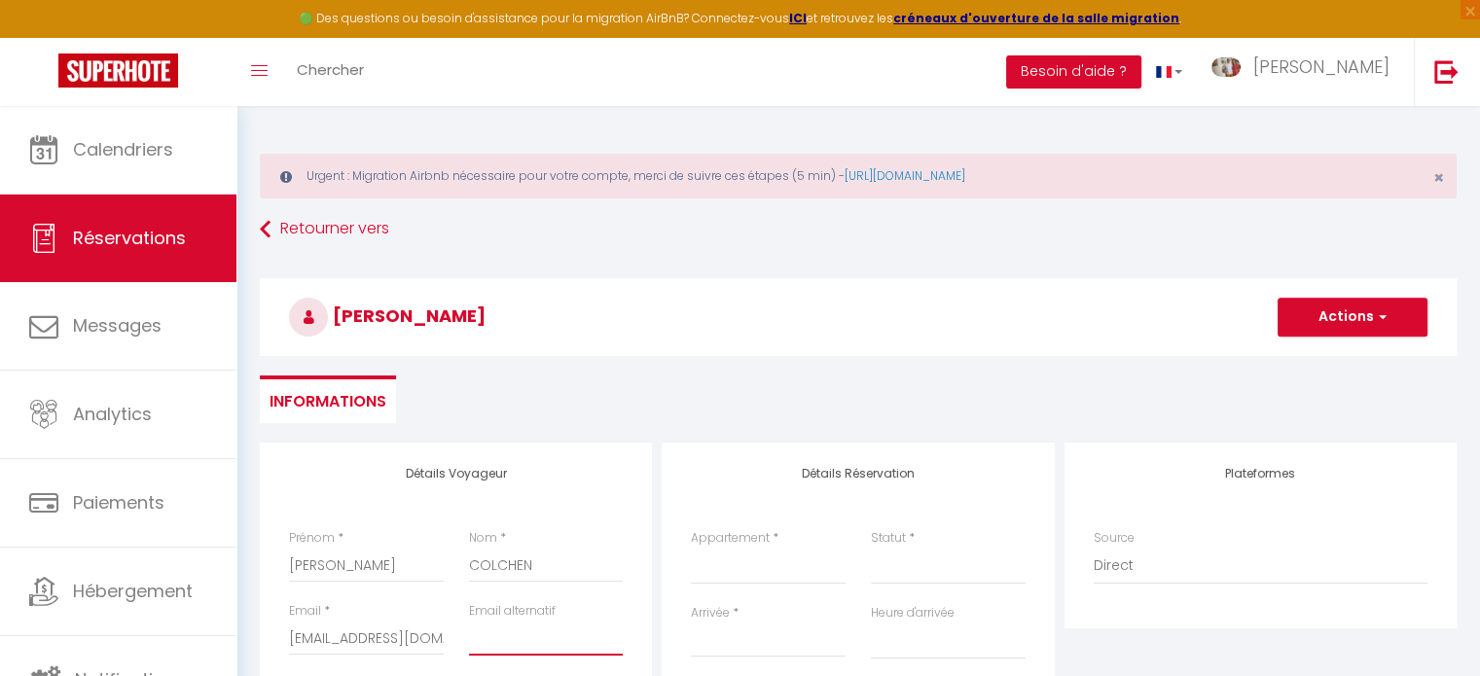
type input "[EMAIL_ADDRESS][DOMAIN_NAME]"
type input "0559906094"
type input "64110"
type input "[STREET_ADDRESS] Barthélémy"
type input "JURANÇON"
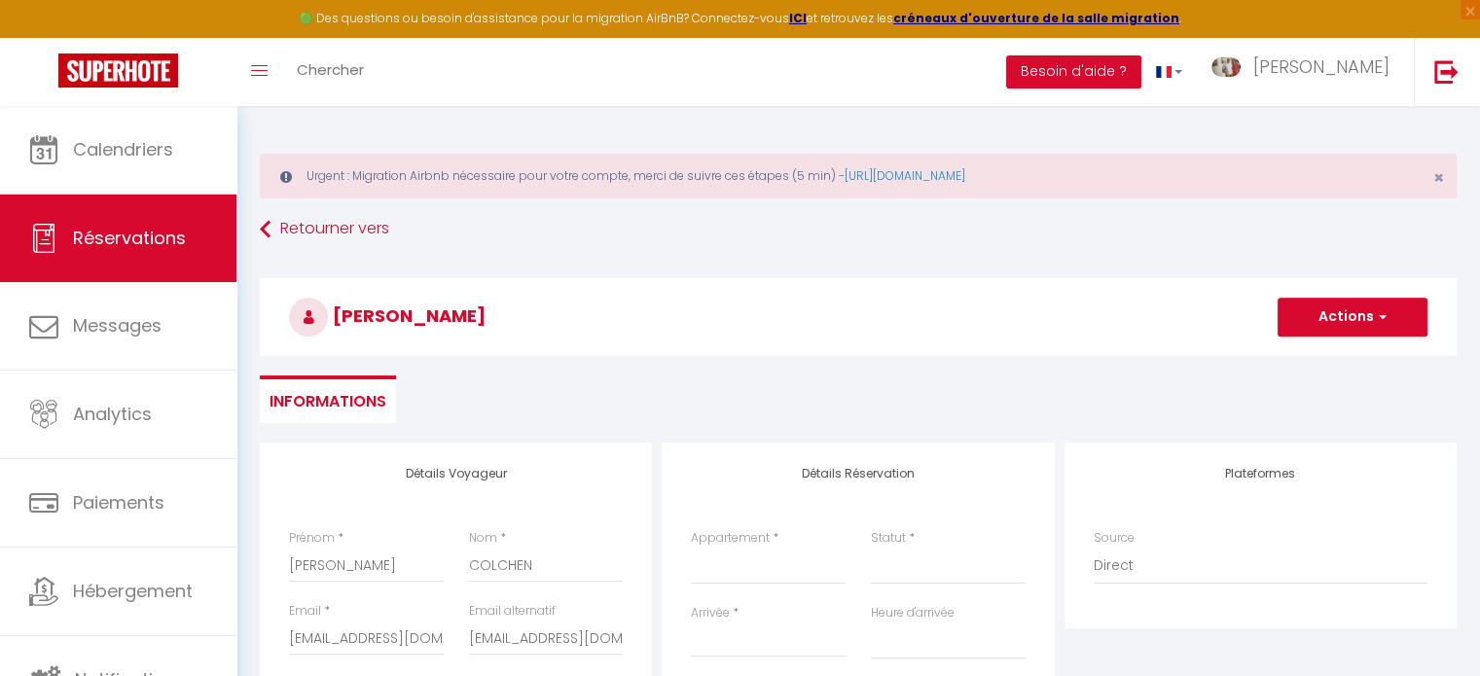
select select "FR"
select select
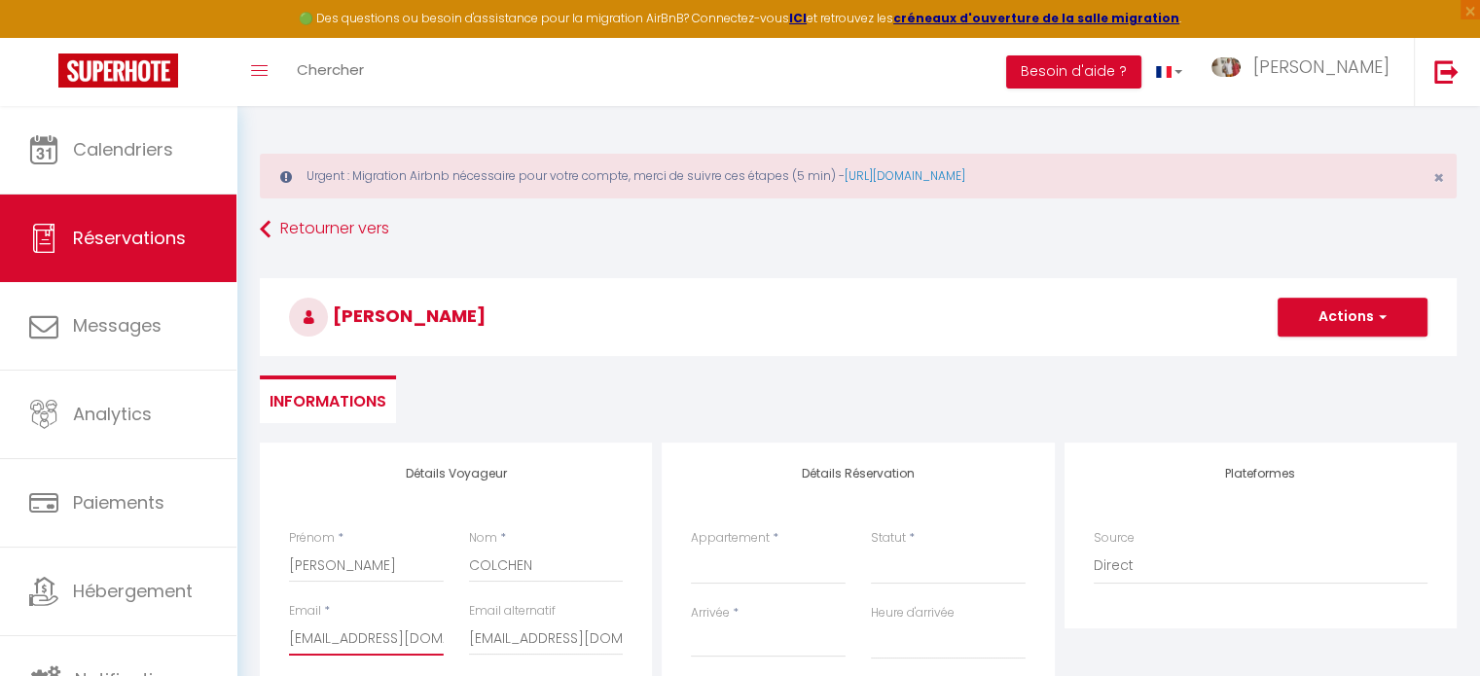
select select
checkbox input "false"
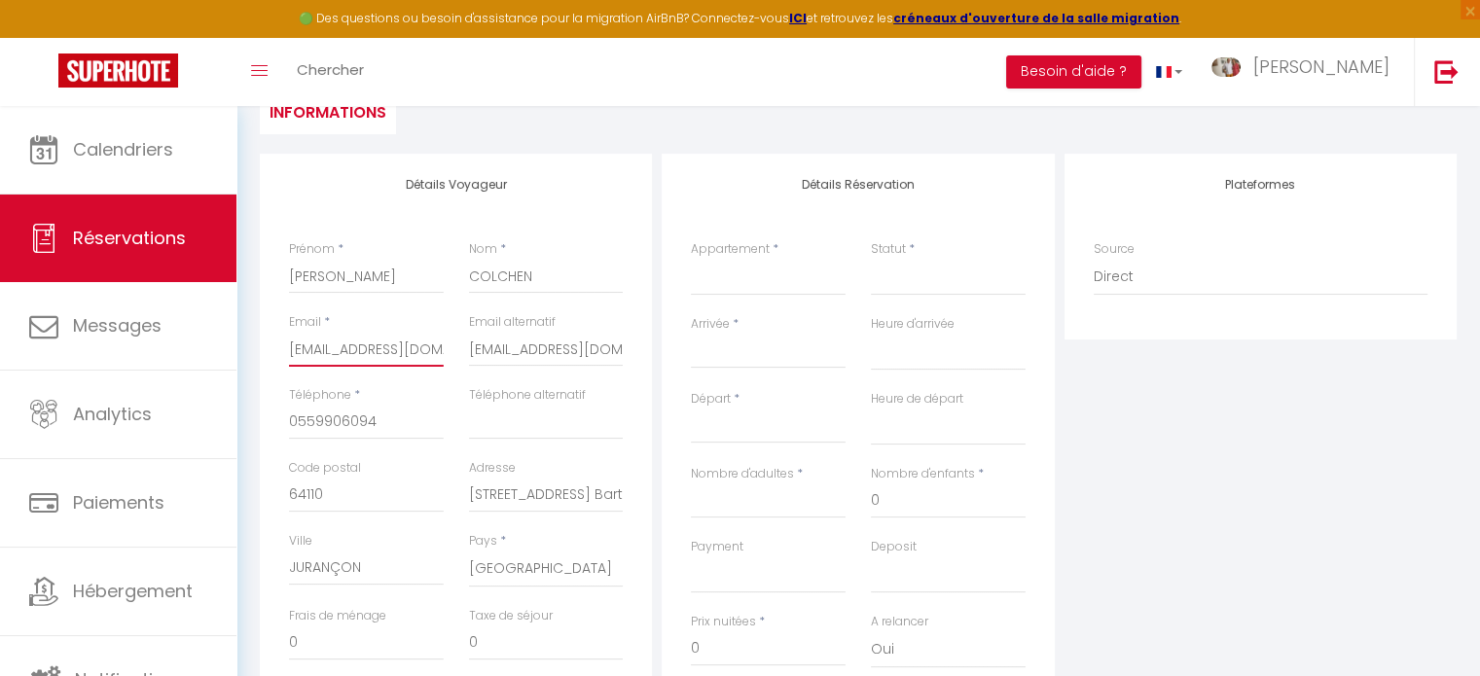
scroll to position [292, 0]
click at [387, 429] on input "0559906094" at bounding box center [366, 419] width 155 height 35
click at [276, 417] on div "Téléphone * [PHONE_NUMBER]" at bounding box center [366, 419] width 180 height 73
click at [377, 425] on input "0559906094" at bounding box center [366, 419] width 155 height 35
drag, startPoint x: 387, startPoint y: 418, endPoint x: 279, endPoint y: 420, distance: 108.0
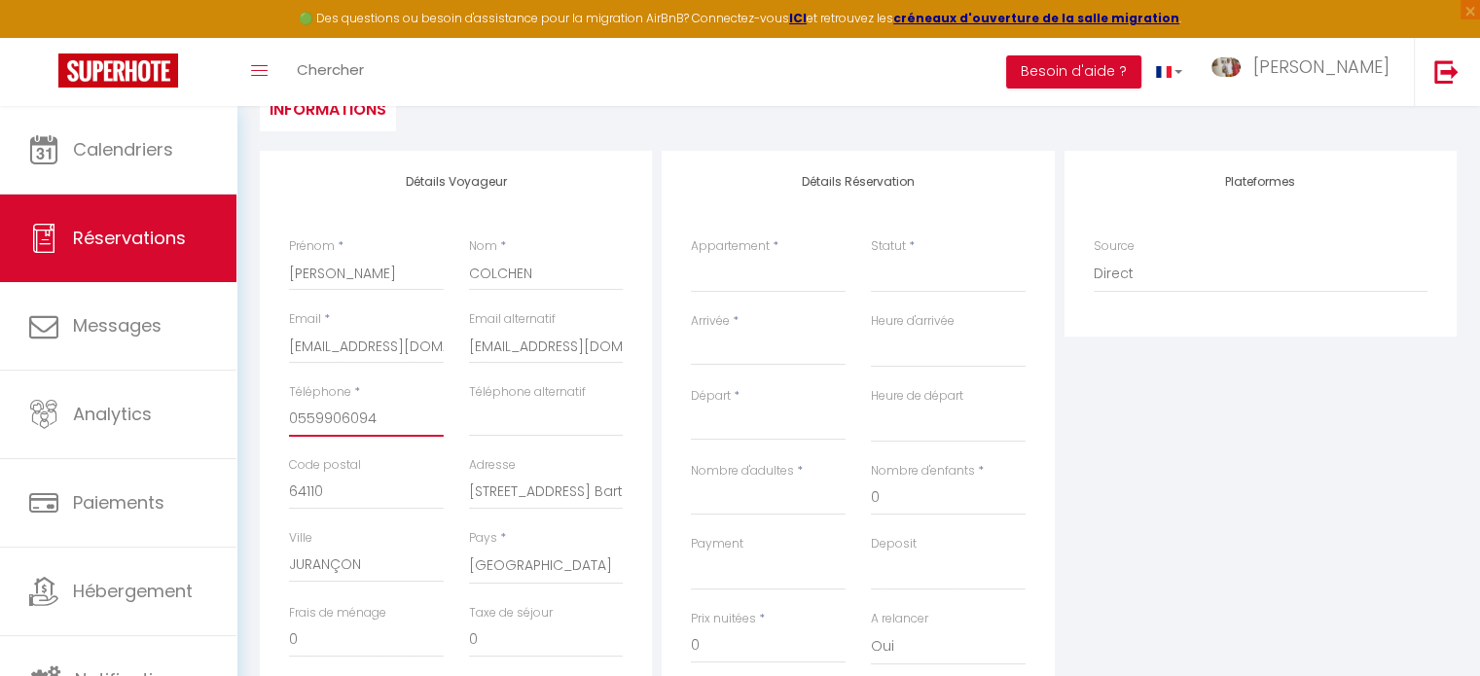
click at [279, 420] on div "Téléphone * [PHONE_NUMBER]" at bounding box center [366, 419] width 180 height 73
paste input "699586859"
type input "0699586859"
select select
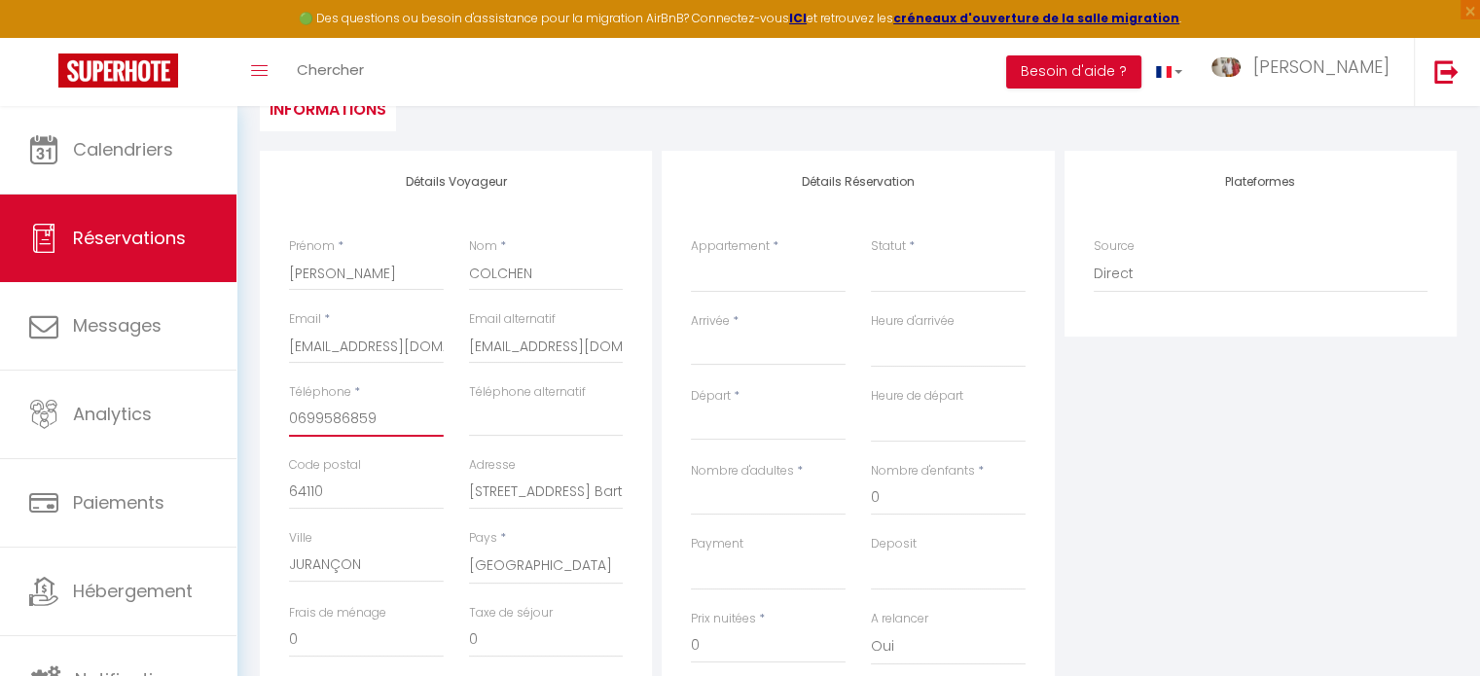
select select
checkbox input "false"
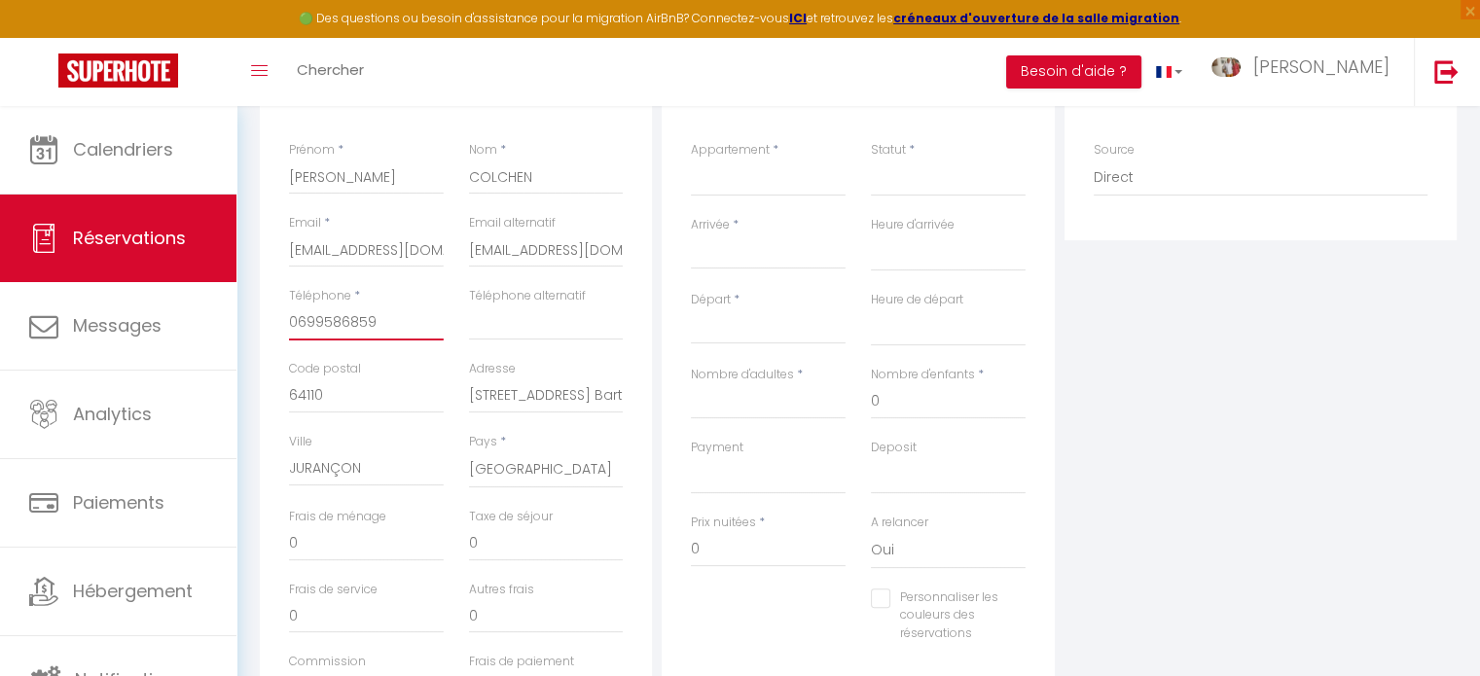
scroll to position [389, 0]
type input "0699586859"
click at [783, 187] on select "Suite 1 Suite 2 Chambre 3 Chambre 4 Chambre 5 Anglas C1 Pombie C2 Artouste B1 M…" at bounding box center [768, 177] width 155 height 37
select select "49196"
click at [691, 159] on select "Suite 1 Suite 2 Chambre 3 Chambre 4 Chambre 5 Anglas C1 Pombie C2 Artouste B1 M…" at bounding box center [768, 177] width 155 height 37
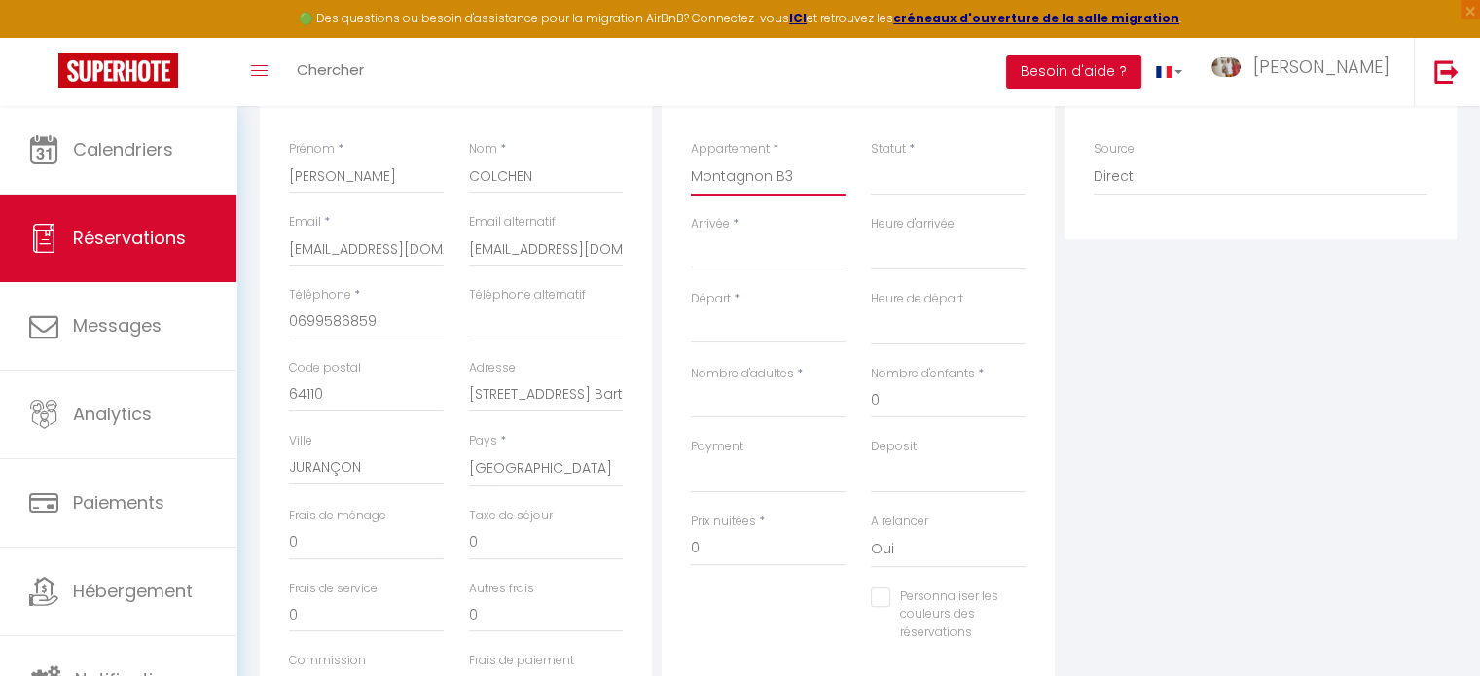
select select
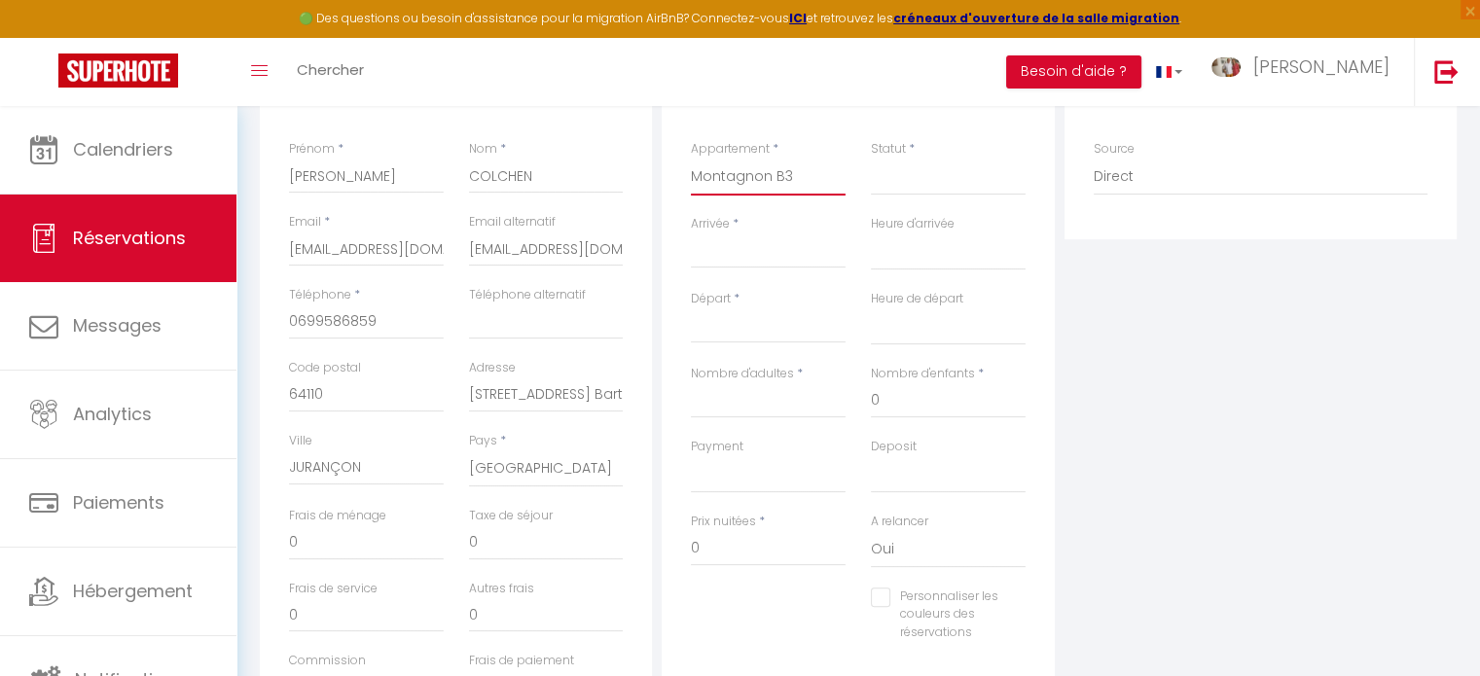
checkbox input "false"
click at [743, 267] on div "< [DATE] > Dim Lun Mar Mer Jeu Ven Sam 1 2 3 4 5 6 7 8 9 10 11 12 13 14 15 16 1…" at bounding box center [768, 250] width 155 height 35
click at [744, 252] on input "Arrivée" at bounding box center [768, 252] width 155 height 25
select select
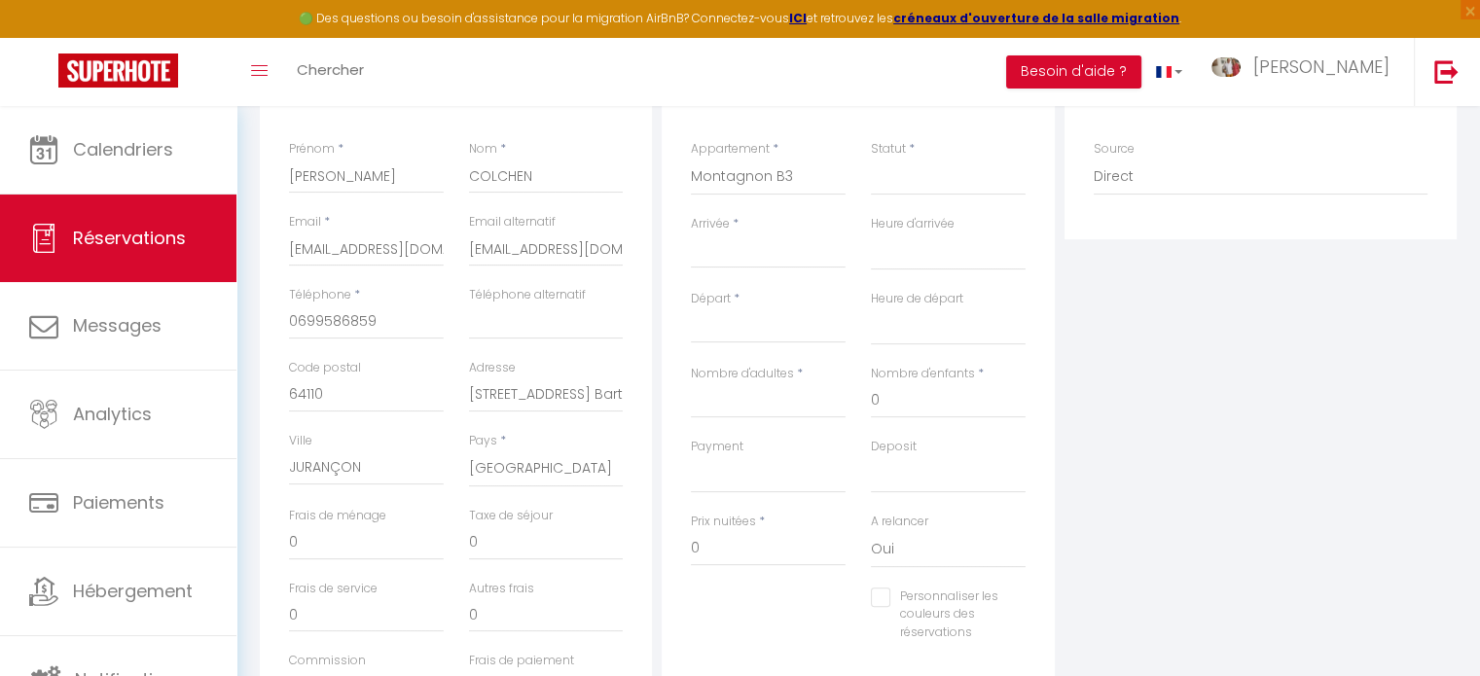
select select
checkbox input "false"
click at [758, 252] on input "Arrivée" at bounding box center [768, 252] width 155 height 25
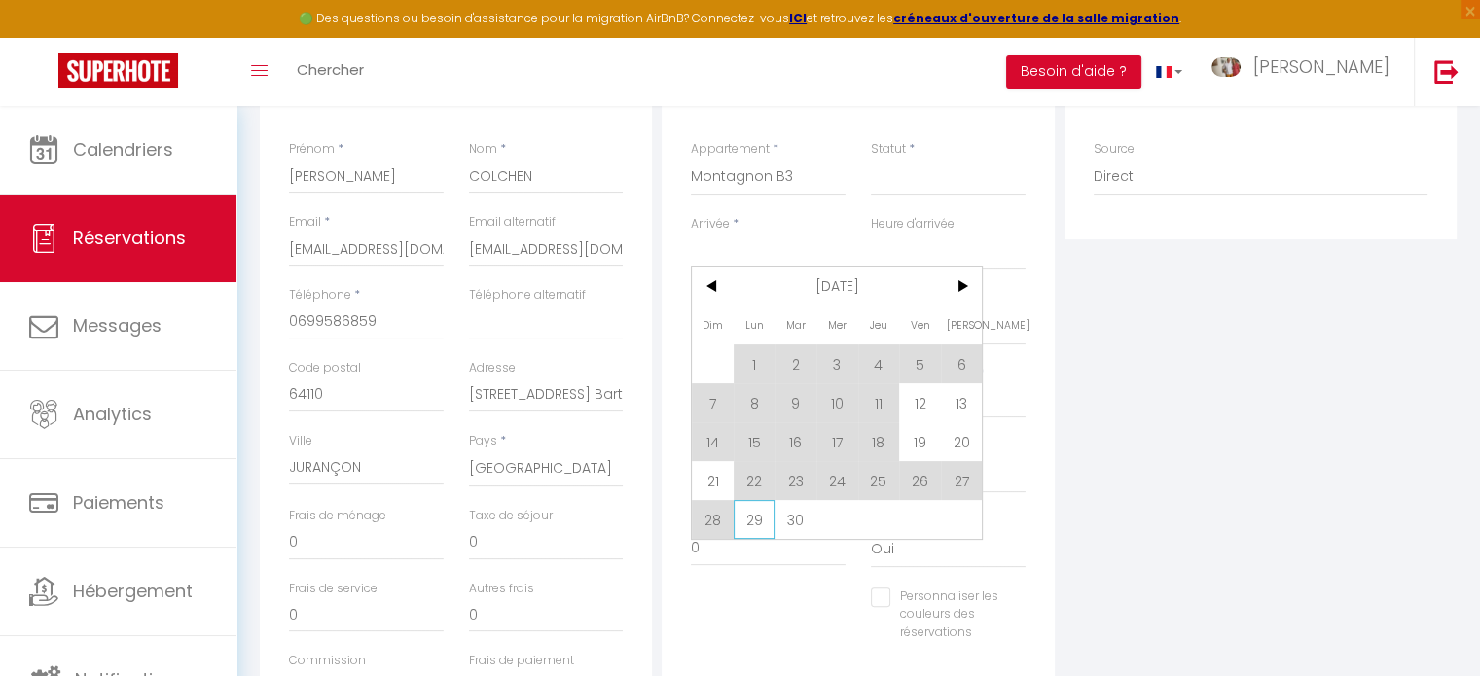
click at [743, 522] on span "29" at bounding box center [755, 519] width 42 height 39
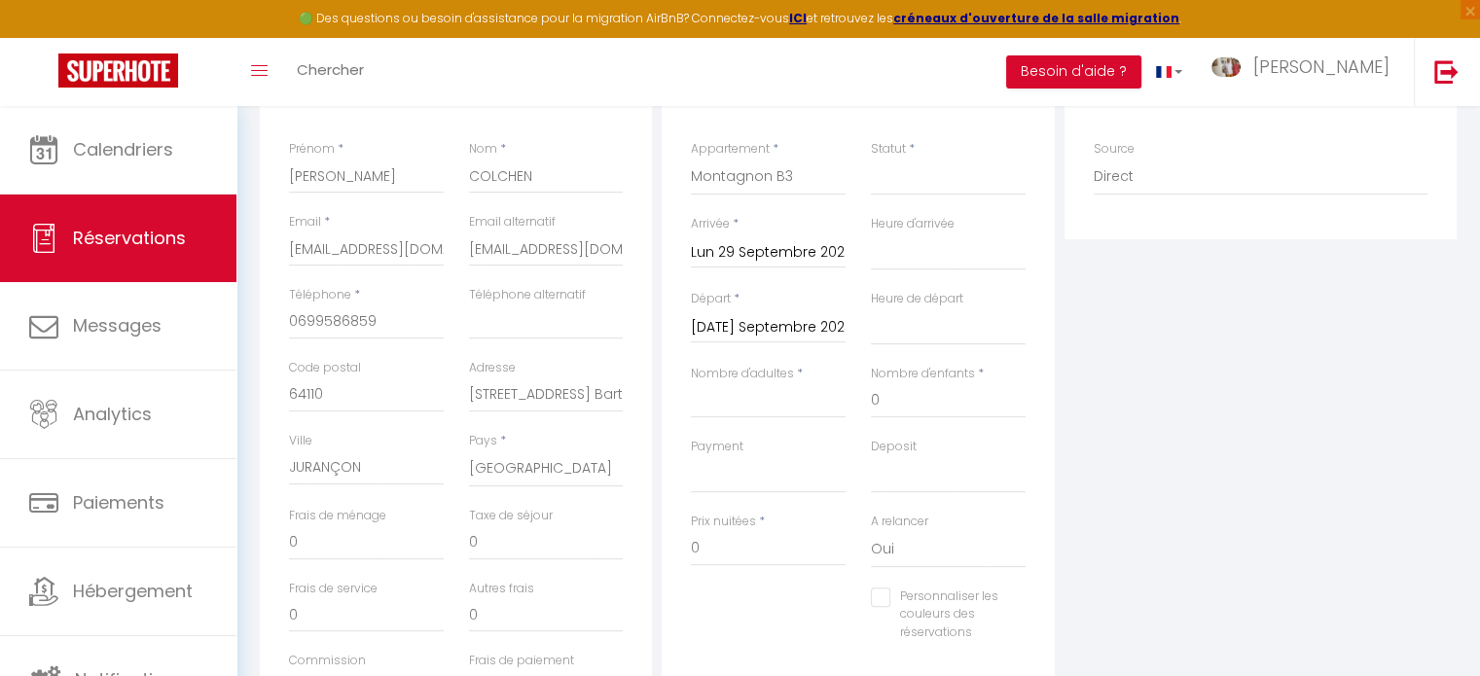
click at [797, 315] on input "[DATE] Septembre 2025" at bounding box center [768, 327] width 155 height 25
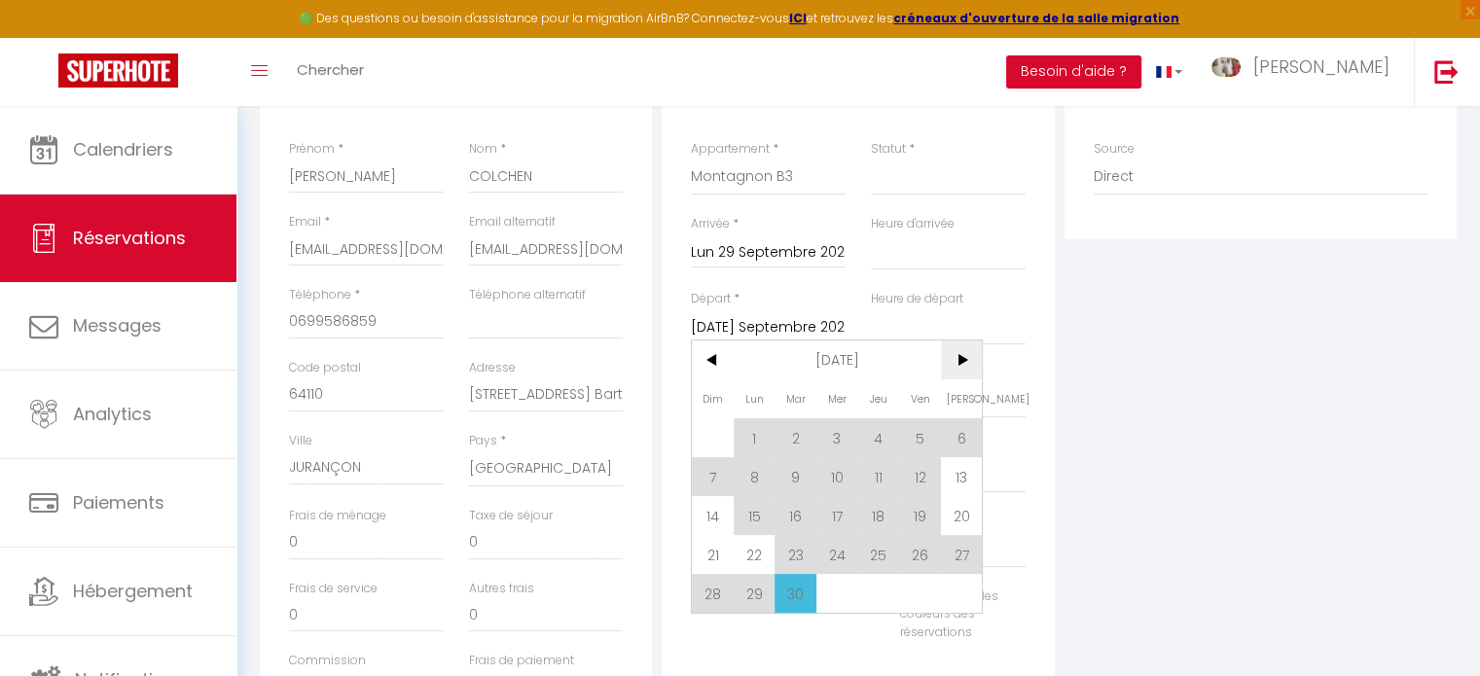
click at [958, 366] on span ">" at bounding box center [962, 360] width 42 height 39
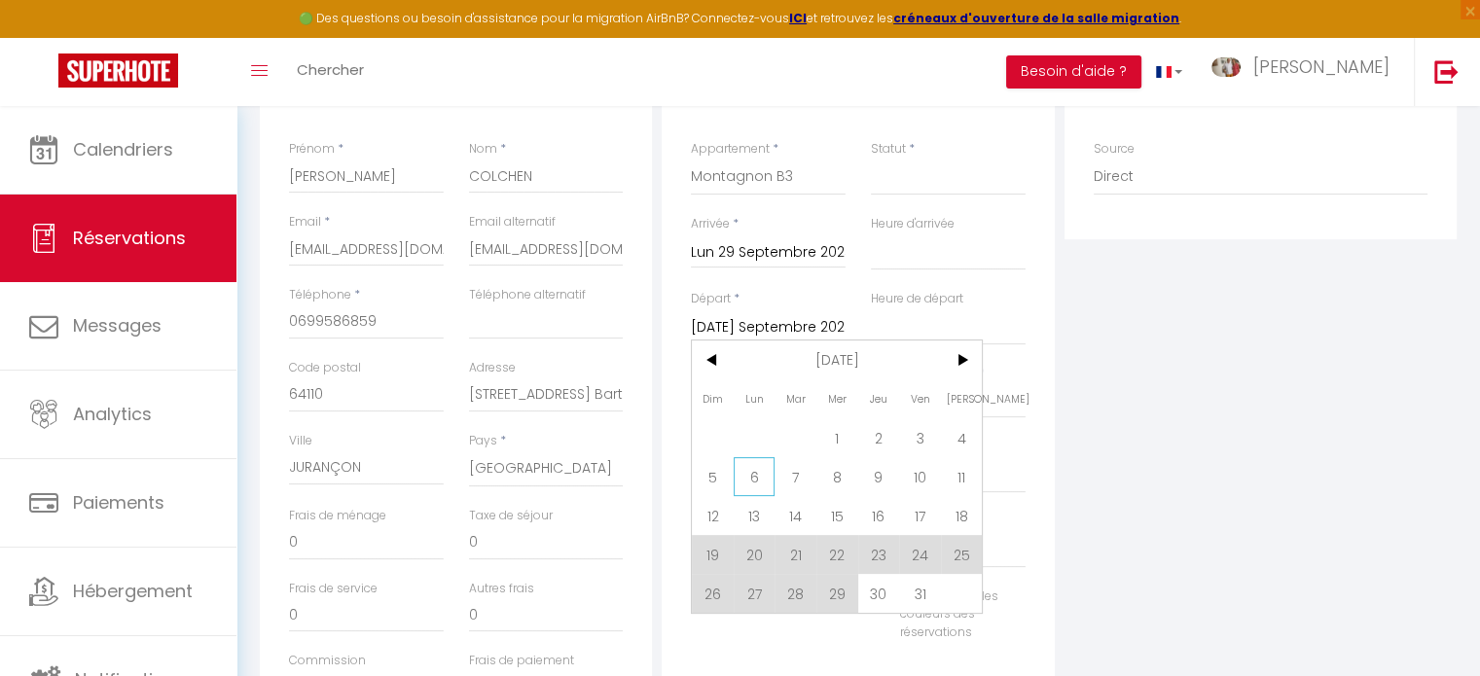
click at [757, 478] on span "6" at bounding box center [755, 476] width 42 height 39
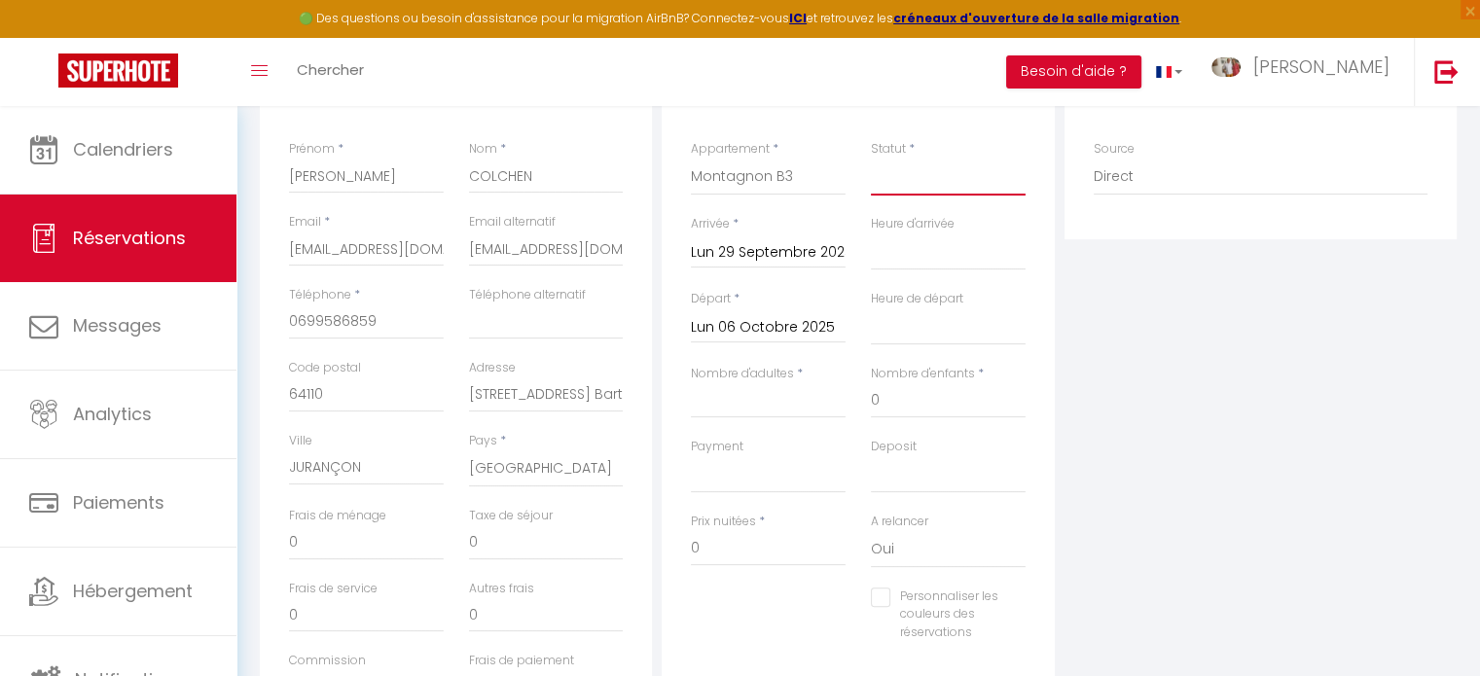
click at [917, 191] on select "Confirmé Non Confirmé [PERSON_NAME] par le voyageur No Show Request" at bounding box center [948, 177] width 155 height 37
click at [871, 159] on select "Confirmé Non Confirmé [PERSON_NAME] par le voyageur No Show Request" at bounding box center [948, 177] width 155 height 37
click at [760, 409] on input "Nombre d'adultes" at bounding box center [768, 400] width 155 height 35
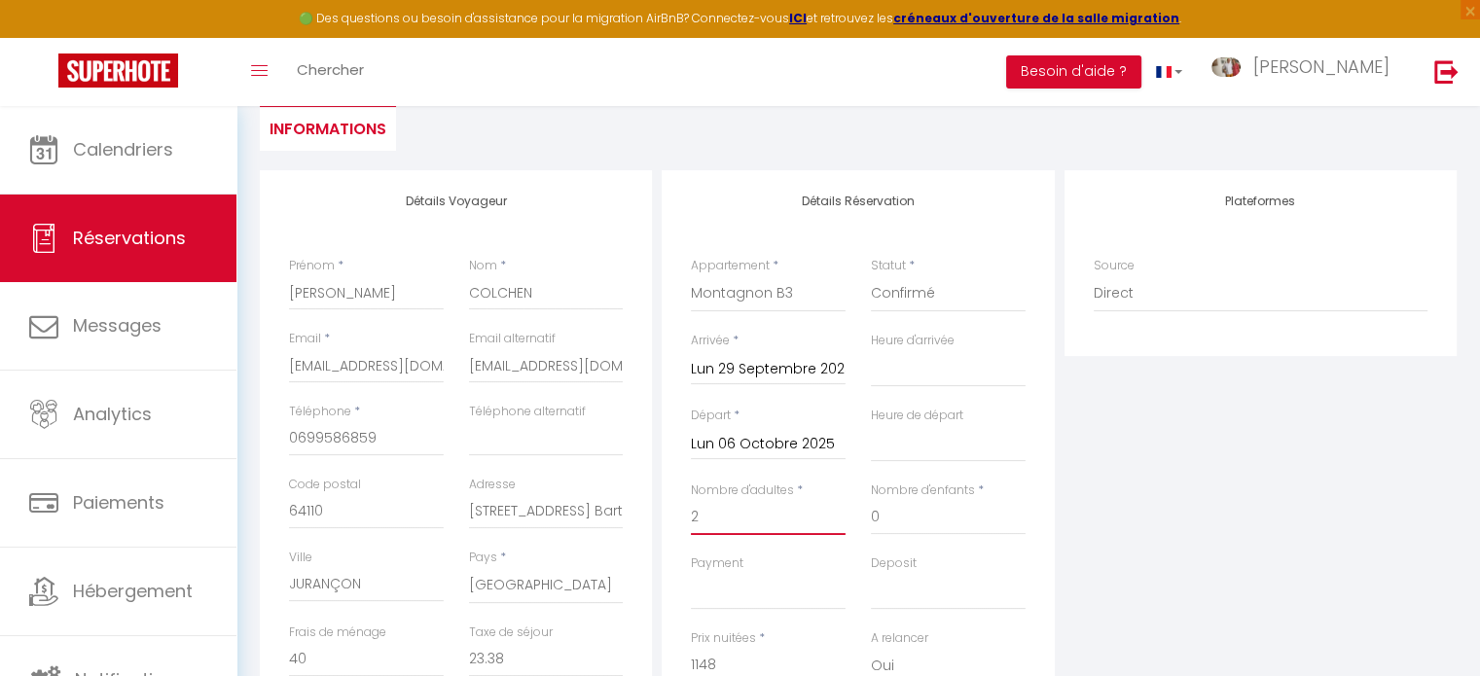
scroll to position [97, 0]
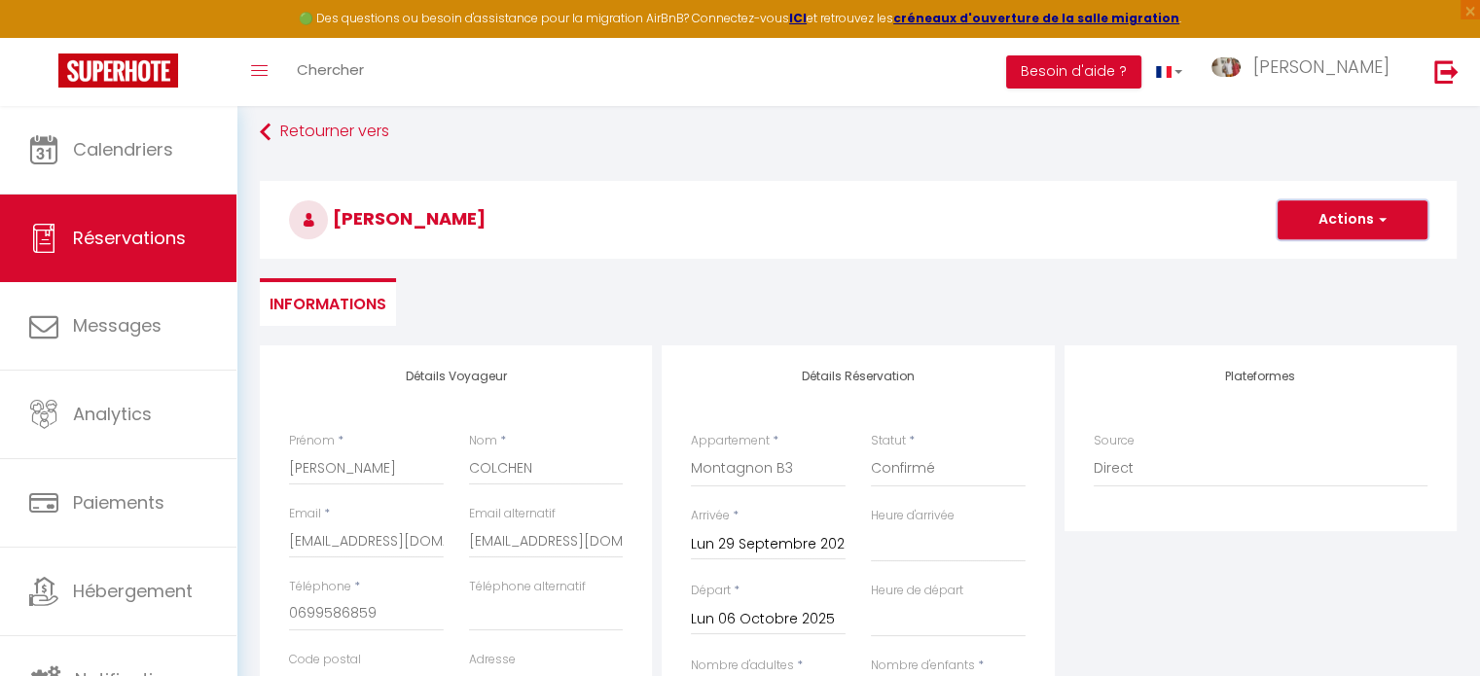
click at [1311, 225] on button "Actions" at bounding box center [1352, 219] width 150 height 39
click at [1305, 257] on link "Enregistrer" at bounding box center [1333, 262] width 154 height 25
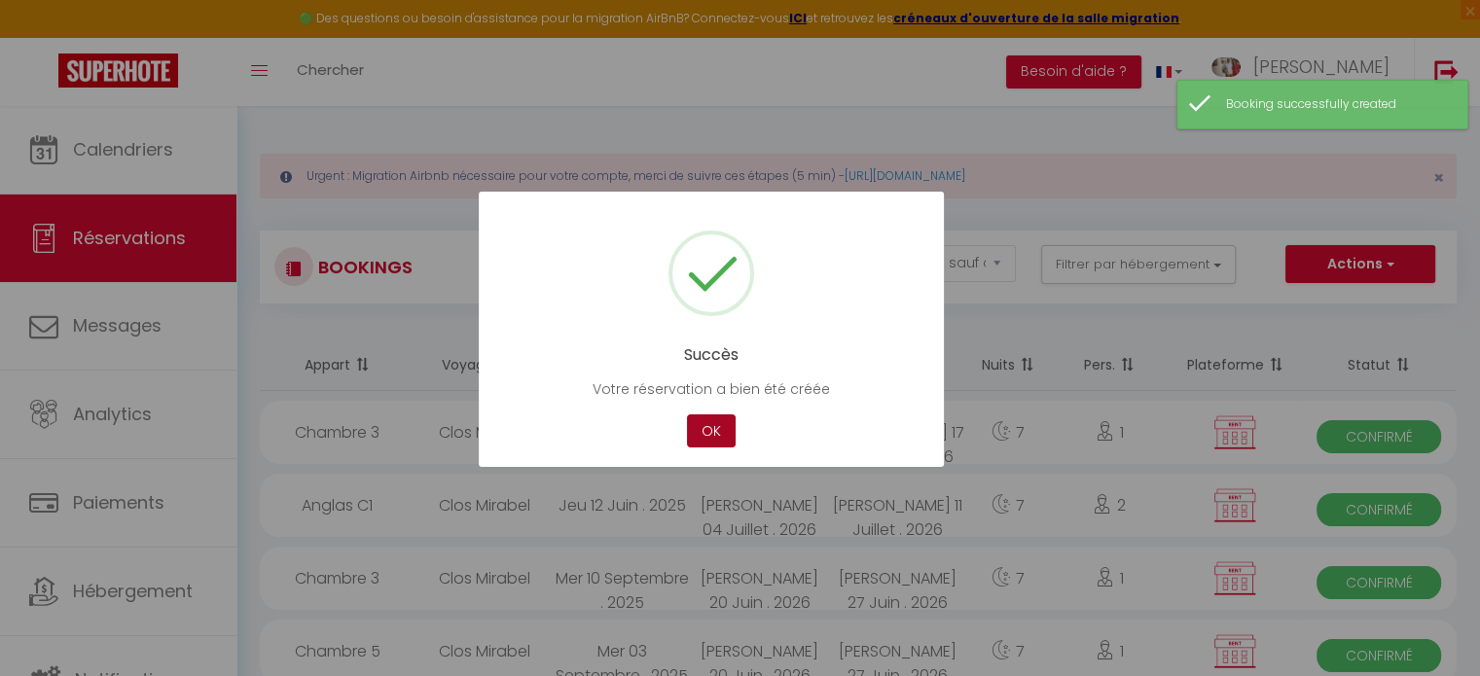
click at [712, 435] on button "OK" at bounding box center [711, 431] width 49 height 34
